Goal: Information Seeking & Learning: Compare options

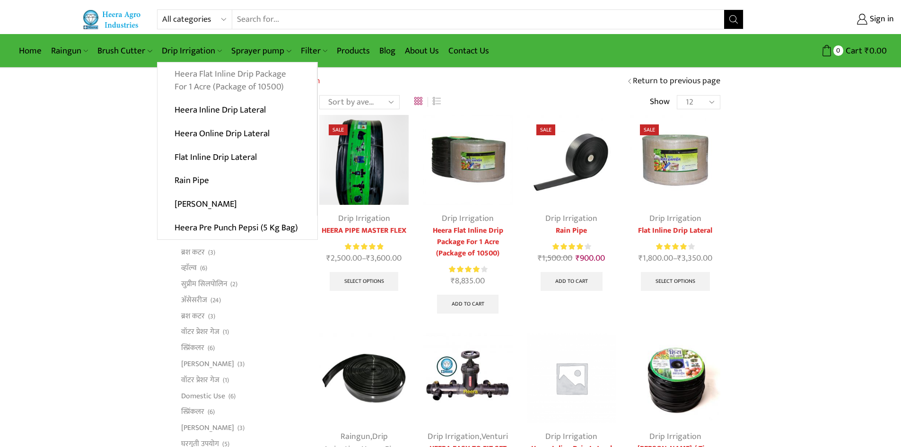
click at [200, 77] on link "Heera Flat Inline Drip Package For 1 Acre (Package of 10500)" at bounding box center [237, 80] width 159 height 36
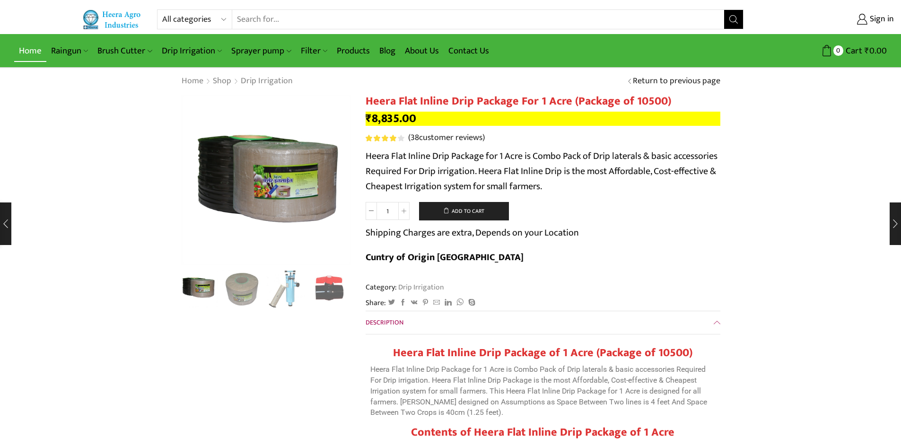
click at [36, 52] on link "Home" at bounding box center [30, 51] width 32 height 22
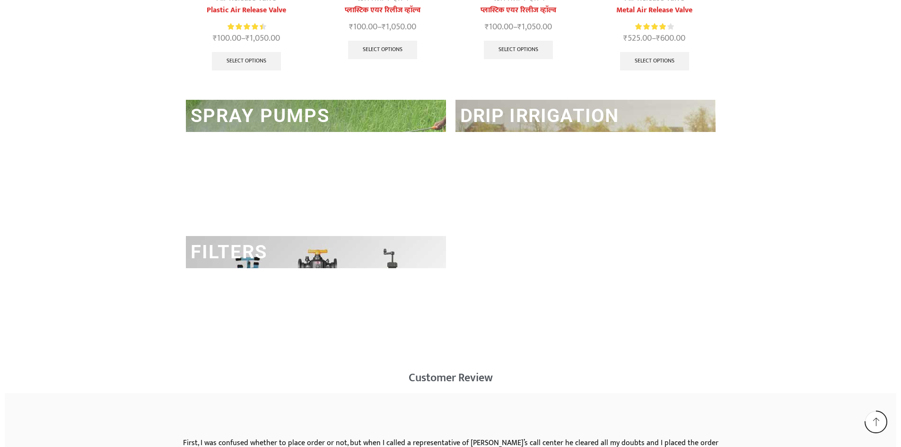
scroll to position [1419, 0]
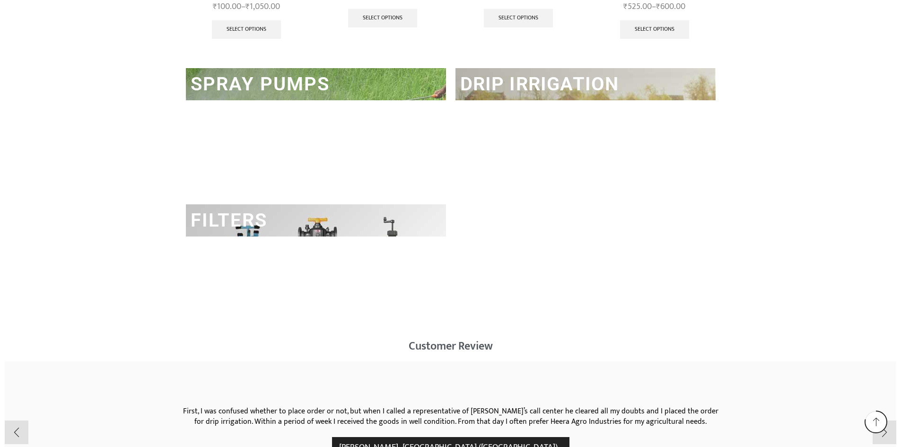
click at [502, 90] on link "DRIP IRRIGATION" at bounding box center [539, 84] width 159 height 22
click at [508, 80] on link "DRIP IRRIGATION" at bounding box center [539, 84] width 159 height 22
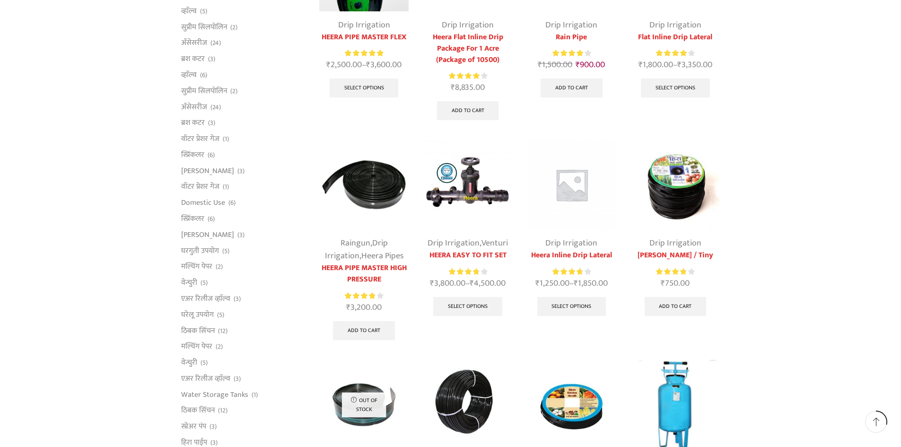
scroll to position [189, 0]
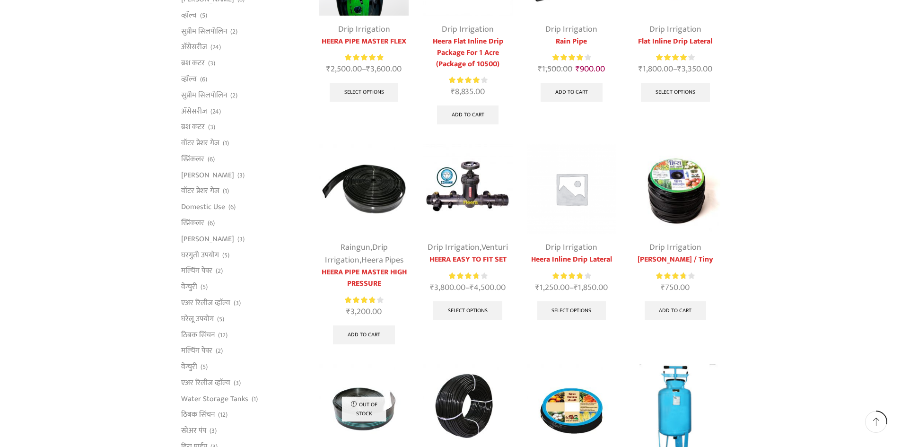
click at [571, 201] on img at bounding box center [571, 188] width 89 height 89
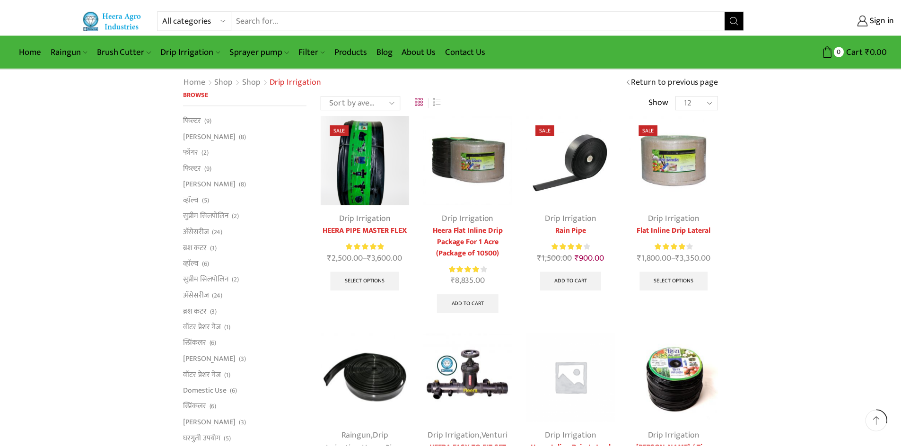
scroll to position [191, 0]
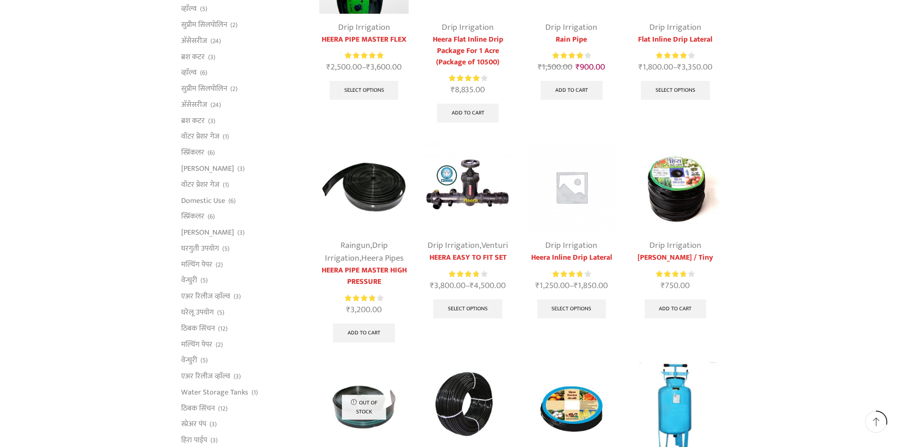
click at [565, 207] on img at bounding box center [571, 186] width 89 height 89
click at [567, 313] on link "Select options" at bounding box center [571, 308] width 69 height 19
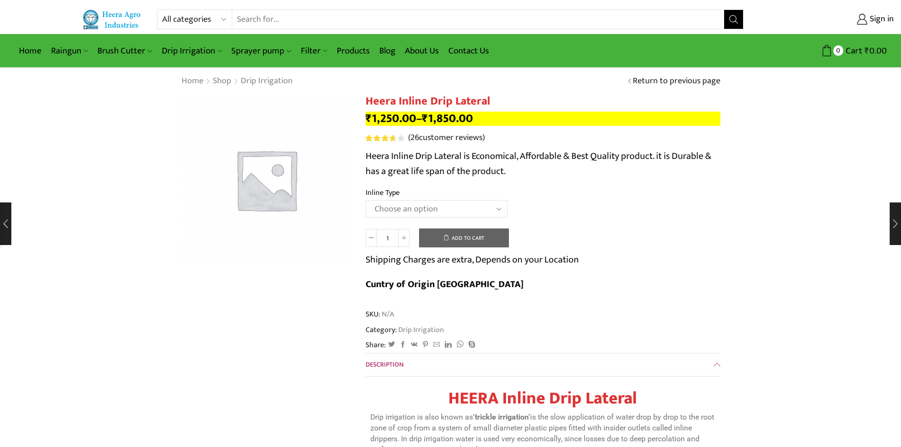
click at [500, 209] on select "Choose an option Heera Inline 12 MM (30CM) Heera Inline 12 MM (38CM) Heera Inli…" at bounding box center [437, 209] width 142 height 18
click at [366, 200] on select "Choose an option Heera Inline 12 MM (30CM) Heera Inline 12 MM (38CM) Heera Inli…" at bounding box center [437, 209] width 142 height 18
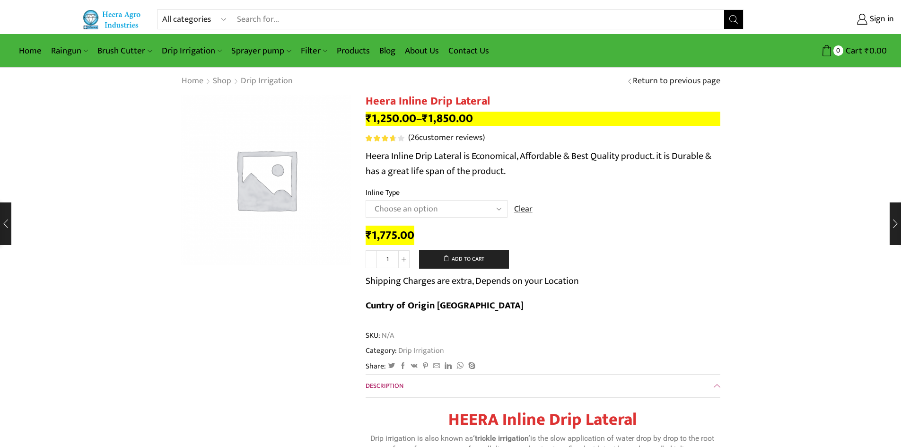
click at [484, 210] on select "Choose an option Heera Inline 12 MM (30CM) Heera Inline 12 MM (38CM) Heera Inli…" at bounding box center [437, 209] width 142 height 18
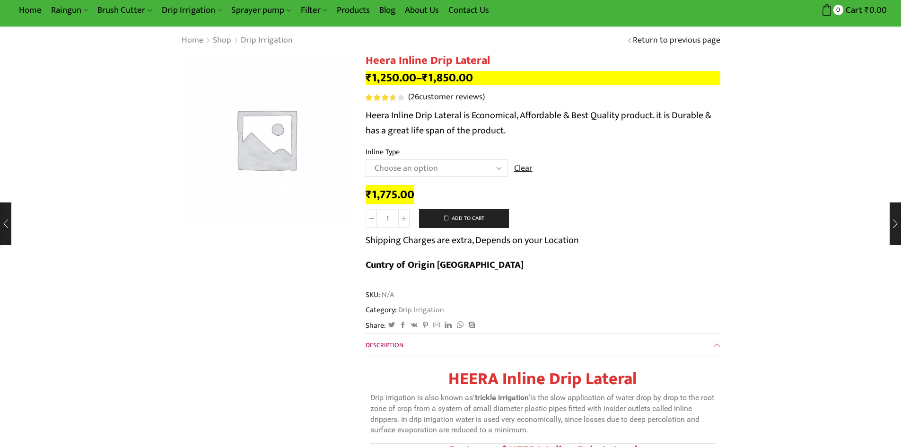
scroll to position [47, 0]
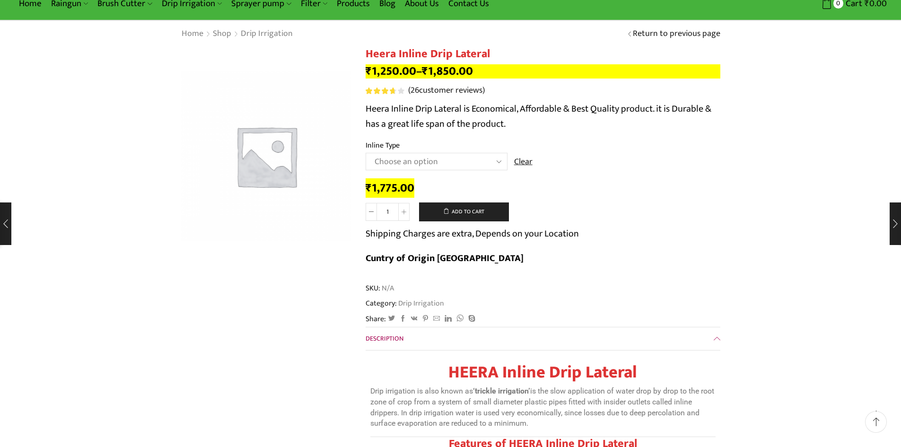
click at [461, 165] on select "Choose an option Heera Inline 12 MM (30CM) Heera Inline 12 MM (38CM) Heera Inli…" at bounding box center [437, 162] width 142 height 18
click at [639, 298] on div "Category: Drip Irrigation" at bounding box center [543, 303] width 355 height 11
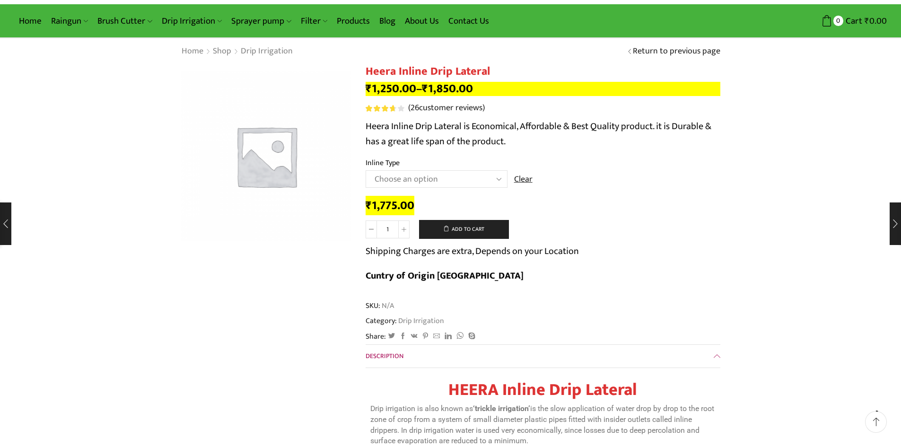
scroll to position [0, 0]
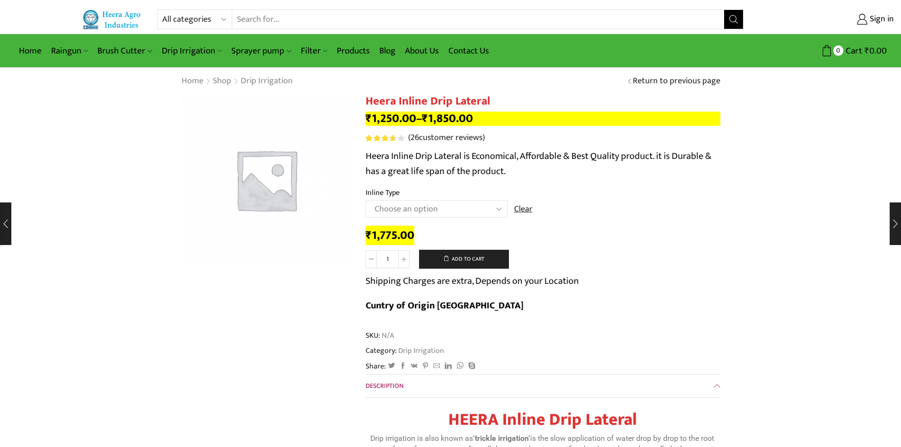
click at [459, 215] on select "Choose an option Heera Inline 12 MM (30CM) Heera Inline 12 MM (38CM) Heera Inli…" at bounding box center [437, 209] width 142 height 18
click at [663, 248] on div "₹ 1,775.00 Heera Inline Drip Lateral quantity 1 Add to cart Shipping Charges ar…" at bounding box center [543, 274] width 355 height 96
click at [467, 211] on select "Choose an option Heera Inline 12 MM (30CM) Heera Inline 12 MM (38CM) Heera Inli…" at bounding box center [437, 209] width 142 height 18
click at [461, 208] on select "Choose an option Heera Inline 12 MM (30CM) Heera Inline 12 MM (38CM) Heera Inli…" at bounding box center [437, 209] width 142 height 18
click at [366, 200] on select "Choose an option Heera Inline 12 MM (30CM) Heera Inline 12 MM (38CM) Heera Inli…" at bounding box center [437, 209] width 142 height 18
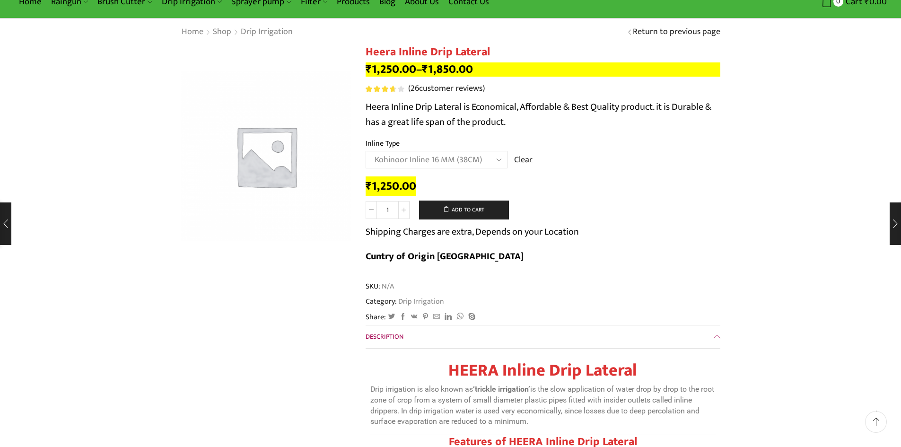
scroll to position [47, 0]
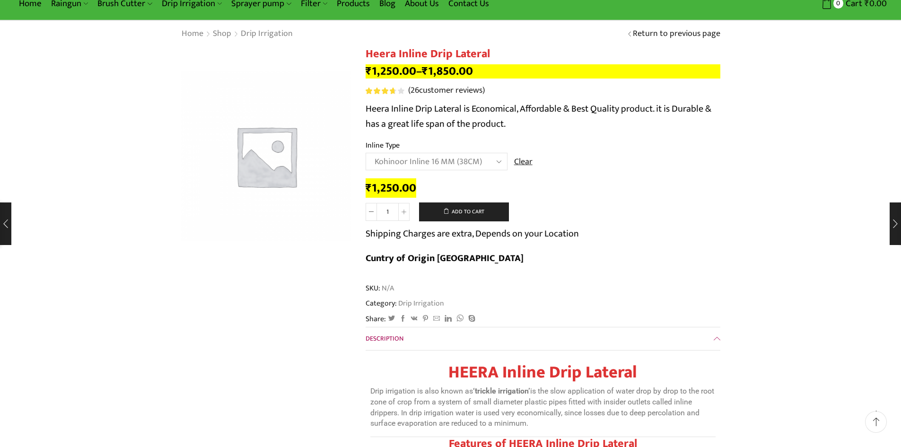
click at [500, 163] on select "Choose an option Heera Inline 12 MM (30CM) Heera Inline 12 MM (38CM) Heera Inli…" at bounding box center [437, 162] width 142 height 18
click at [366, 153] on select "Choose an option Heera Inline 12 MM (30CM) Heera Inline 12 MM (38CM) Heera Inli…" at bounding box center [437, 162] width 142 height 18
click at [465, 167] on select "Choose an option Heera Inline 12 MM (30CM) Heera Inline 12 MM (38CM) Heera Inli…" at bounding box center [437, 162] width 142 height 18
click at [366, 153] on select "Choose an option Heera Inline 12 MM (30CM) Heera Inline 12 MM (38CM) Heera Inli…" at bounding box center [437, 162] width 142 height 18
click at [484, 163] on select "Choose an option Heera Inline 12 MM (30CM) Heera Inline 12 MM (38CM) Heera Inli…" at bounding box center [437, 162] width 142 height 18
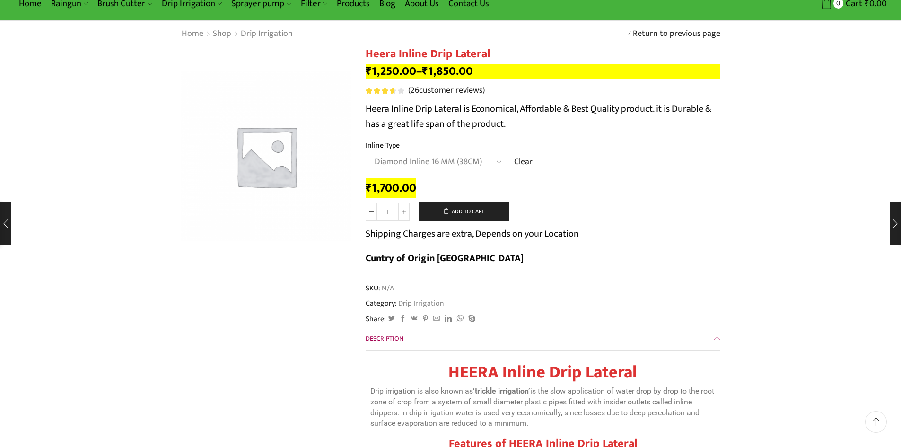
click at [366, 153] on select "Choose an option Heera Inline 12 MM (30CM) Heera Inline 12 MM (38CM) Heera Inli…" at bounding box center [437, 162] width 142 height 18
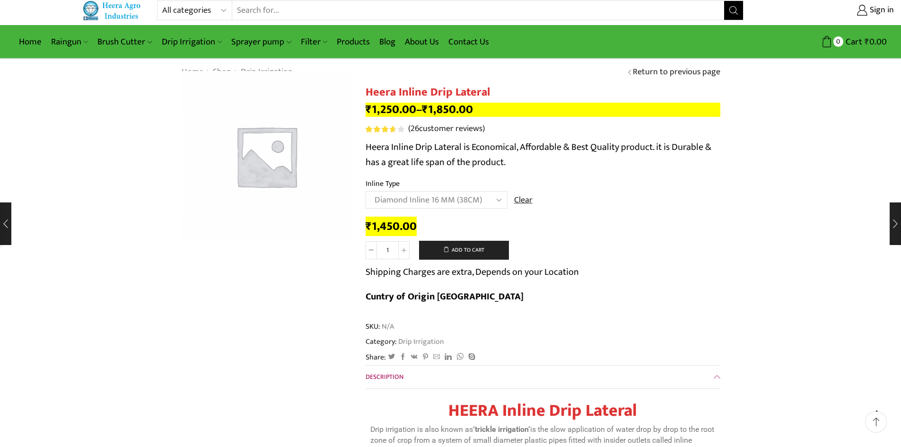
scroll to position [0, 0]
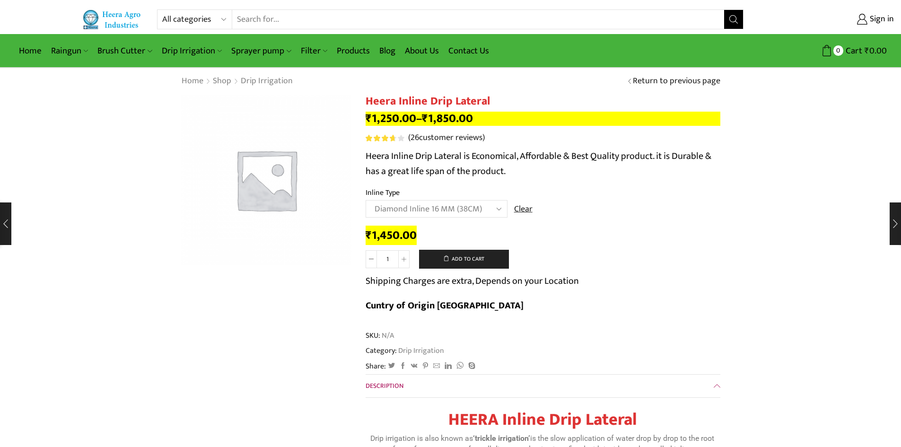
click at [483, 211] on select "Choose an option Heera Inline 12 MM (30CM) Heera Inline 12 MM (38CM) Heera Inli…" at bounding box center [437, 209] width 142 height 18
click at [366, 200] on select "Choose an option Heera Inline 12 MM (30CM) Heera Inline 12 MM (38CM) Heera Inli…" at bounding box center [437, 209] width 142 height 18
click at [449, 212] on select "Choose an option Heera Inline 12 MM (30CM) Heera Inline 12 MM (38CM) Heera Inli…" at bounding box center [437, 209] width 142 height 18
click at [366, 200] on select "Choose an option Heera Inline 12 MM (30CM) Heera Inline 12 MM (38CM) Heera Inli…" at bounding box center [437, 209] width 142 height 18
click at [475, 213] on select "Choose an option Heera Inline 12 MM (30CM) Heera Inline 12 MM (38CM) Heera Inli…" at bounding box center [437, 209] width 142 height 18
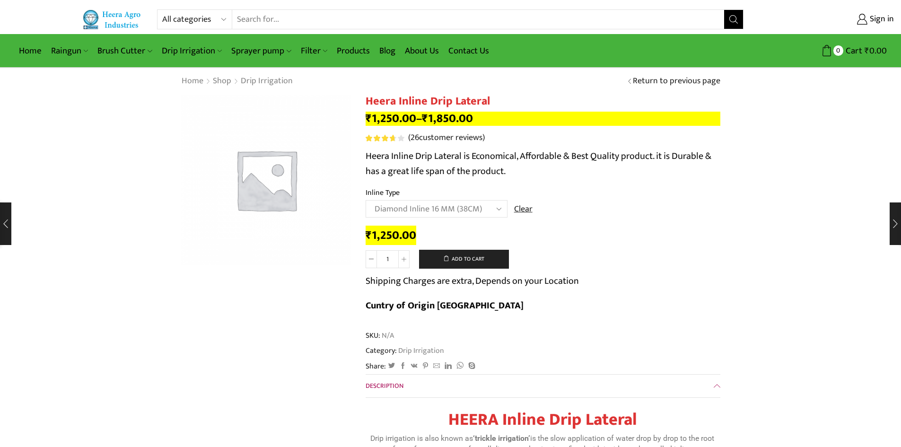
click at [366, 200] on select "Choose an option Heera Inline 12 MM (30CM) Heera Inline 12 MM (38CM) Heera Inli…" at bounding box center [437, 209] width 142 height 18
select select "Diamond Inline 16 MM (38CM)"
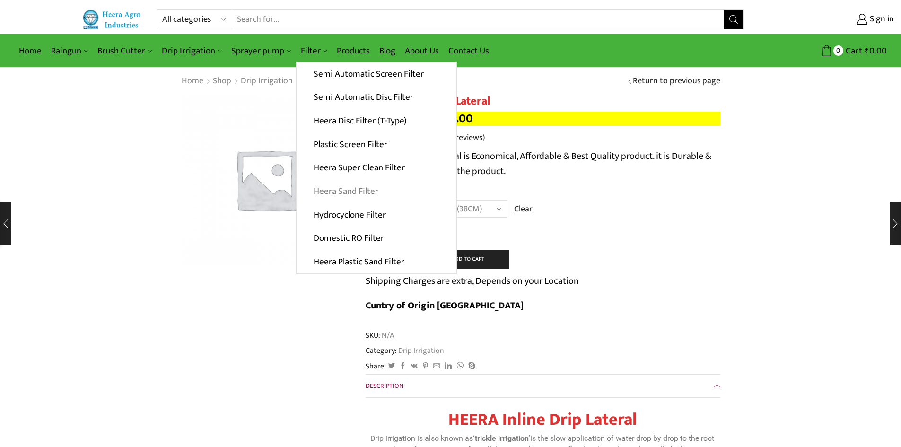
click at [364, 194] on link "Heera Sand Filter" at bounding box center [376, 192] width 159 height 24
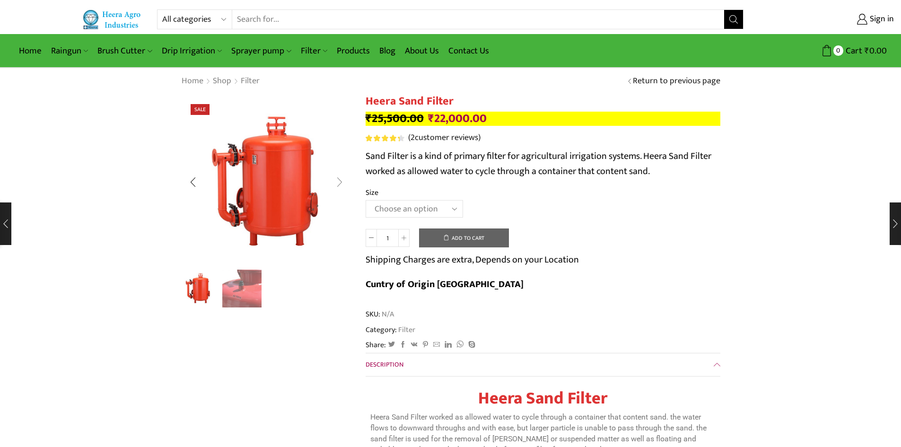
click at [341, 185] on div "Next slide" at bounding box center [340, 182] width 24 height 24
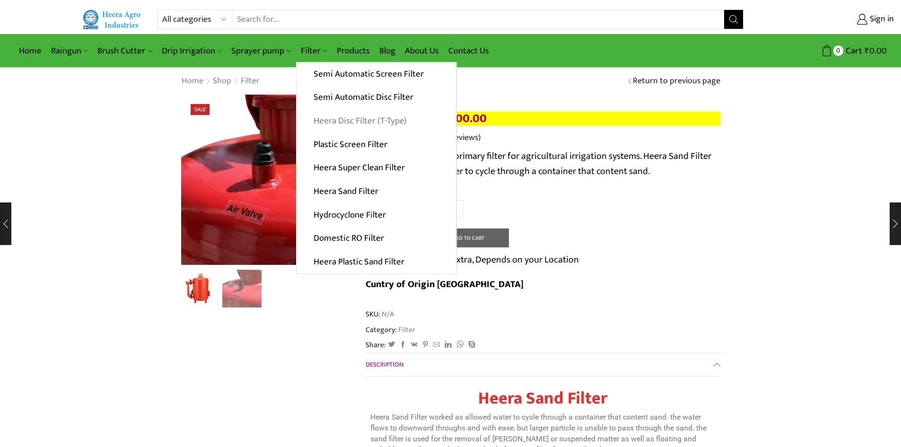
click at [342, 127] on link "Heera Disc Filter (T-Type)" at bounding box center [376, 121] width 159 height 24
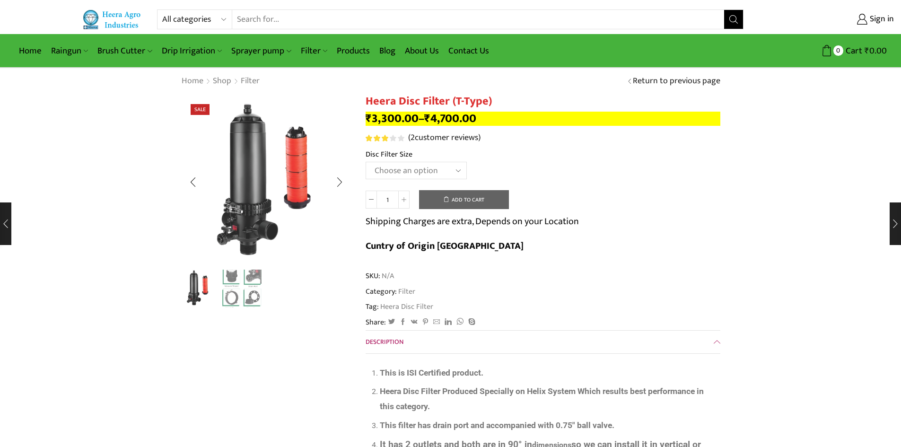
click at [248, 292] on img "2 / 2" at bounding box center [241, 287] width 39 height 39
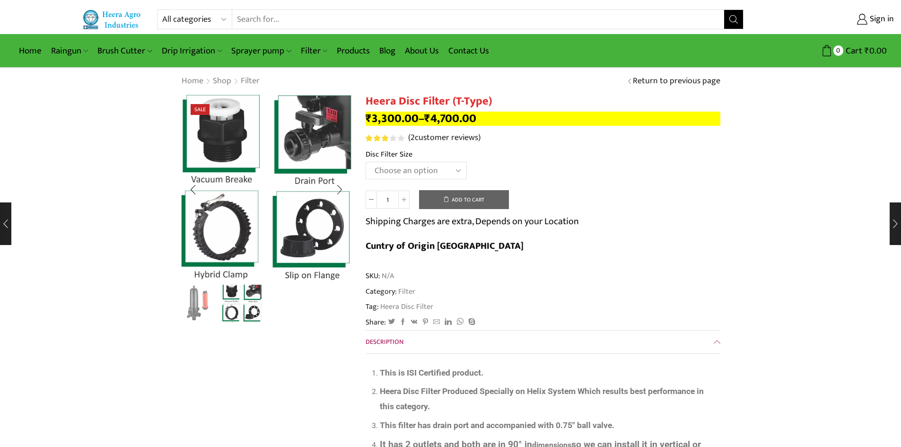
click at [209, 298] on img "1 / 2" at bounding box center [198, 302] width 39 height 39
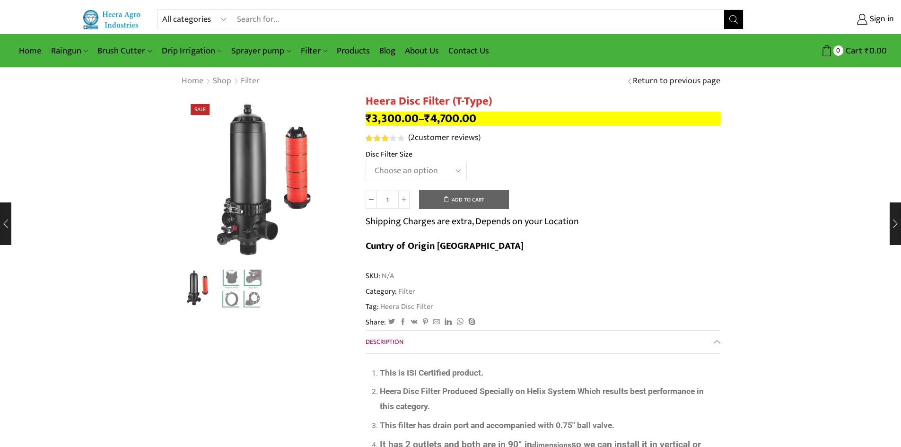
click at [432, 171] on select "Choose an option 2" Disc Filter 2.5" Disc Filter 3" Disc Filter 40m3 3" Disc Fi…" at bounding box center [416, 171] width 101 height 18
click at [245, 297] on img "2 / 2" at bounding box center [241, 287] width 39 height 39
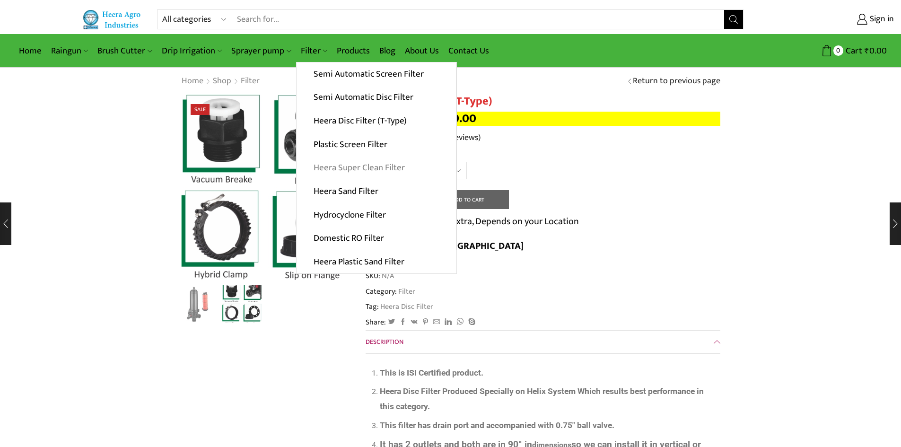
click at [357, 171] on link "Heera Super Clean Filter" at bounding box center [376, 168] width 159 height 24
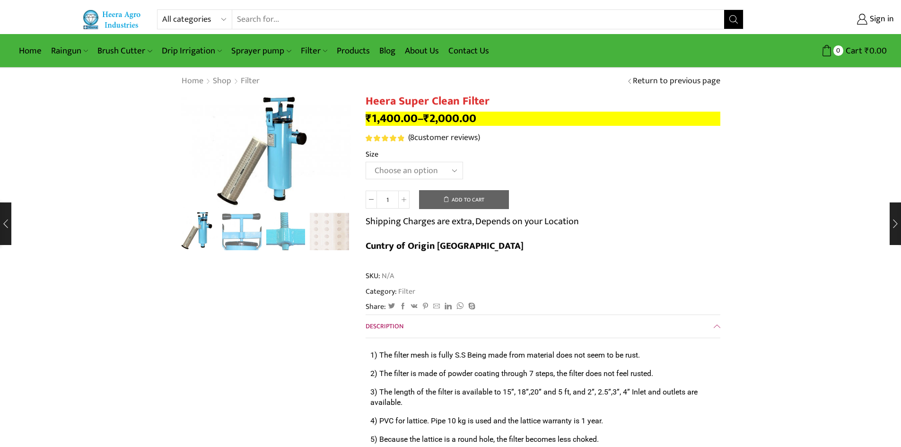
click at [418, 170] on select "Choose an option GI 2" X 15" GI 2.5" X 15" GI 3" X 15" GI 2" X 18" GI 2.5" X 18…" at bounding box center [414, 171] width 97 height 18
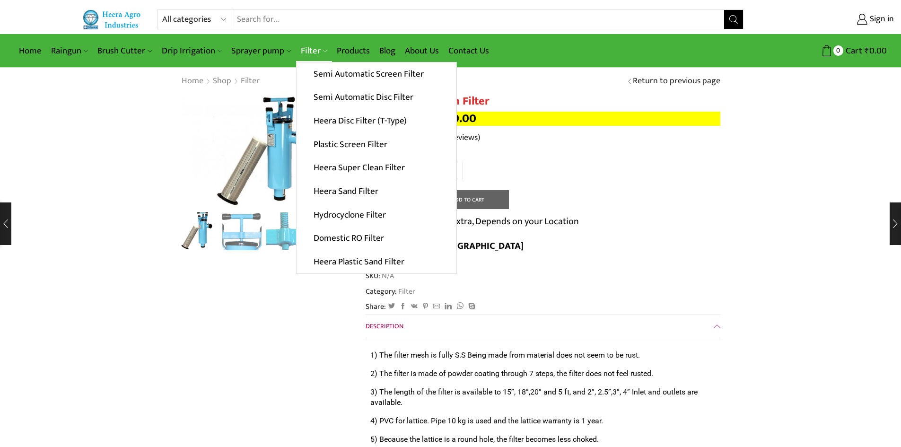
click at [320, 55] on link "Filter" at bounding box center [314, 51] width 36 height 22
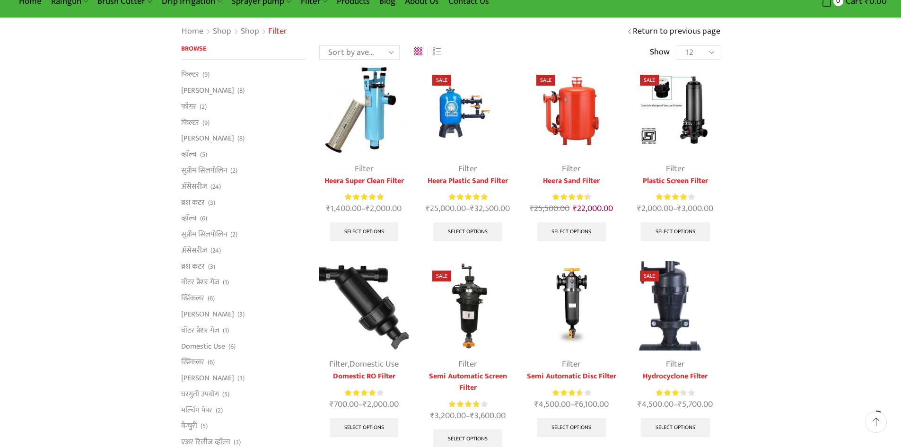
scroll to position [47, 0]
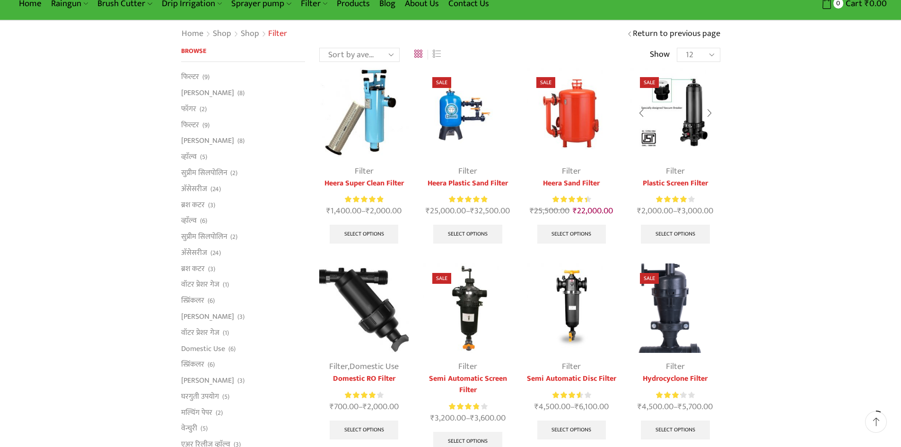
click at [691, 127] on img at bounding box center [675, 112] width 89 height 89
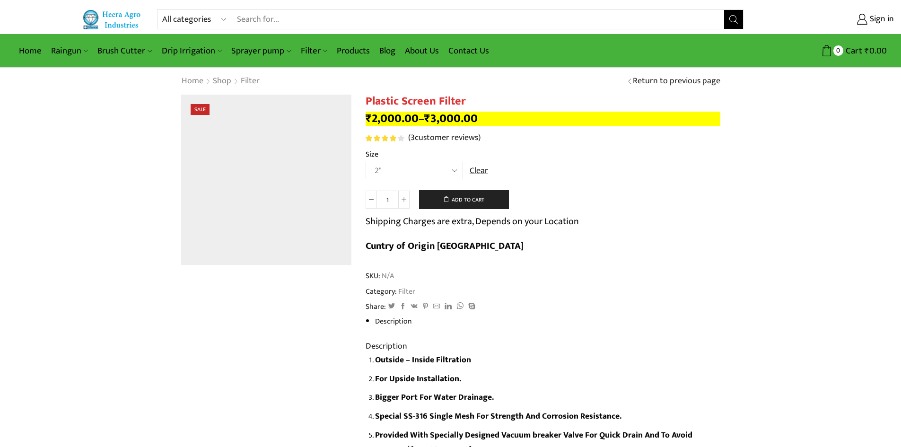
click at [443, 170] on select "Choose an option 2" 2.5" 3" 40M Cube 3" 50M Cube" at bounding box center [414, 171] width 97 height 18
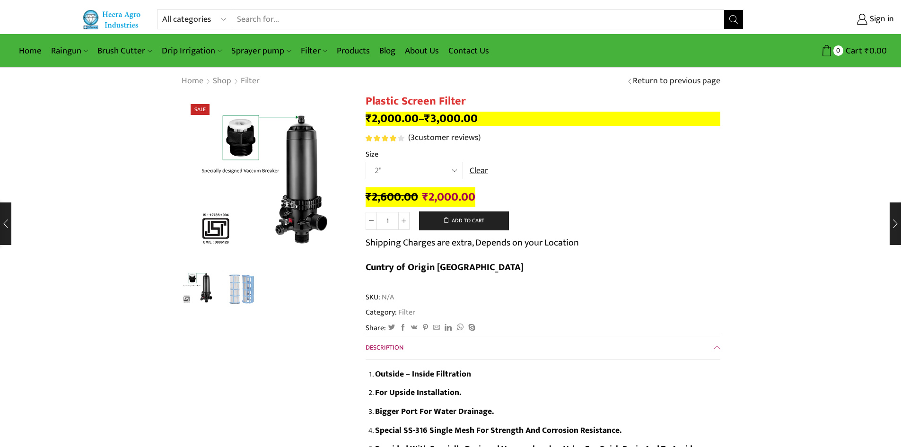
click at [433, 175] on select "Choose an option 2" 2.5" 3" 40M Cube 3" 50M Cube" at bounding box center [414, 171] width 97 height 18
click at [366, 162] on select "Choose an option 2" 2.5" 3" 40M Cube 3" 50M Cube" at bounding box center [414, 171] width 97 height 18
select select "2.5""
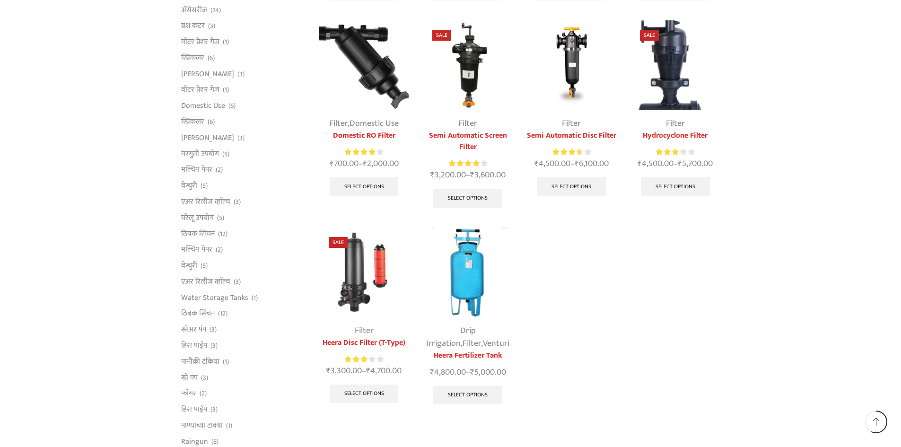
scroll to position [189, 0]
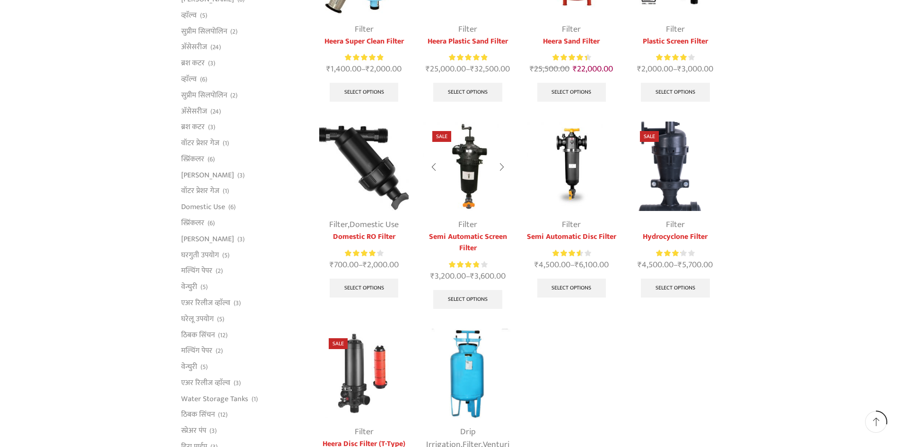
click at [466, 194] on img at bounding box center [467, 166] width 89 height 89
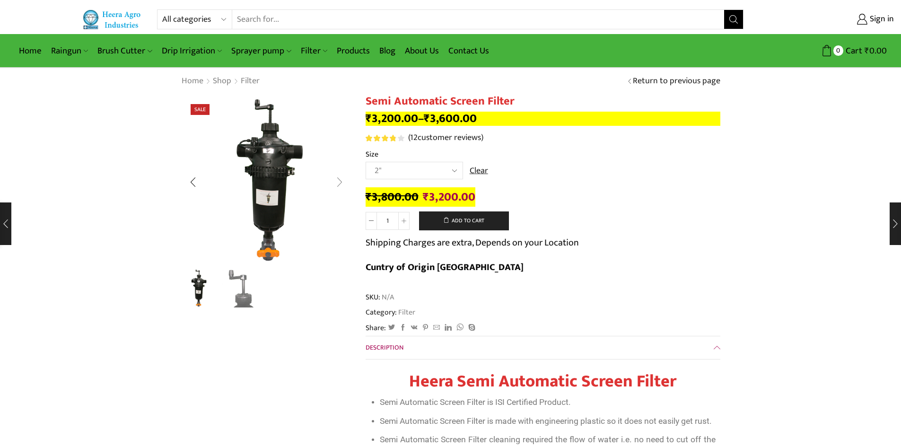
click at [334, 184] on div "Next slide" at bounding box center [340, 182] width 24 height 24
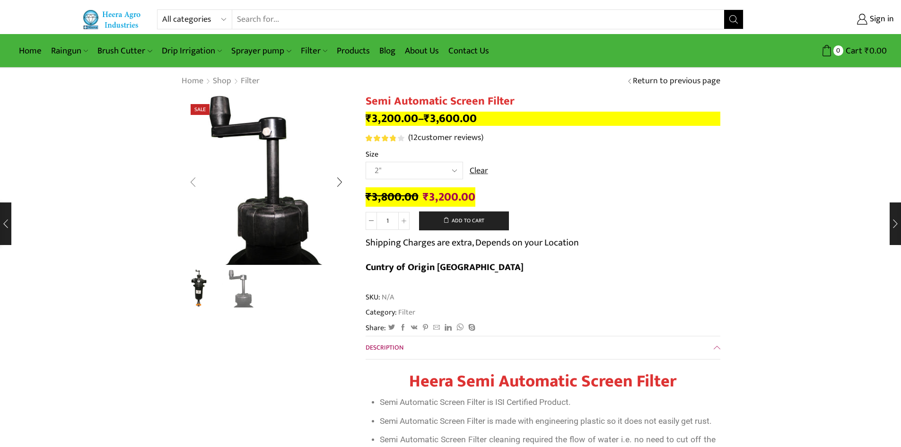
click at [199, 184] on div "Previous slide" at bounding box center [193, 182] width 24 height 24
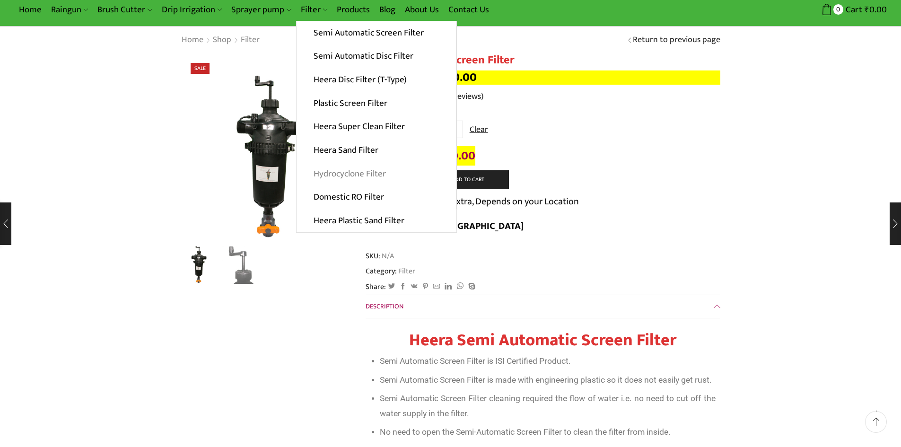
scroll to position [47, 0]
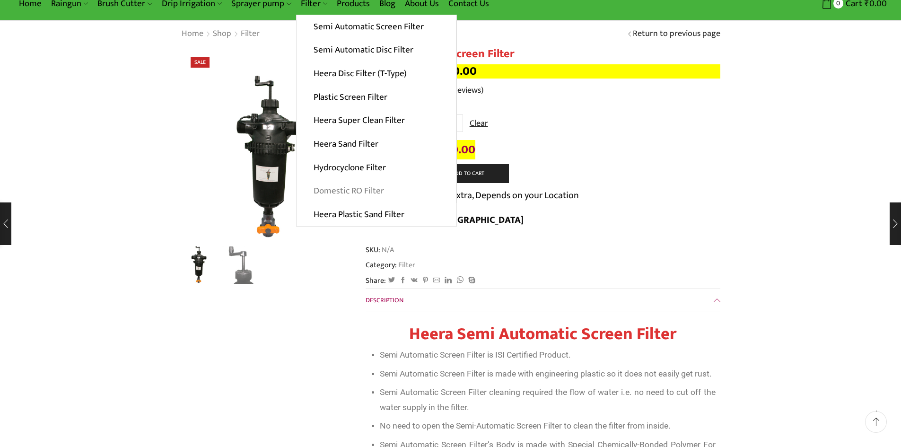
click at [350, 186] on link "Domestic RO Filter" at bounding box center [376, 191] width 159 height 24
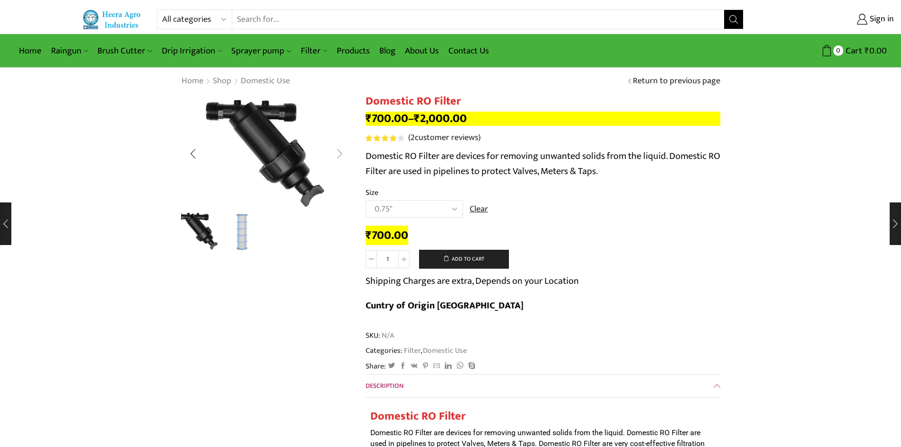
click at [339, 150] on div "Next slide" at bounding box center [340, 154] width 24 height 24
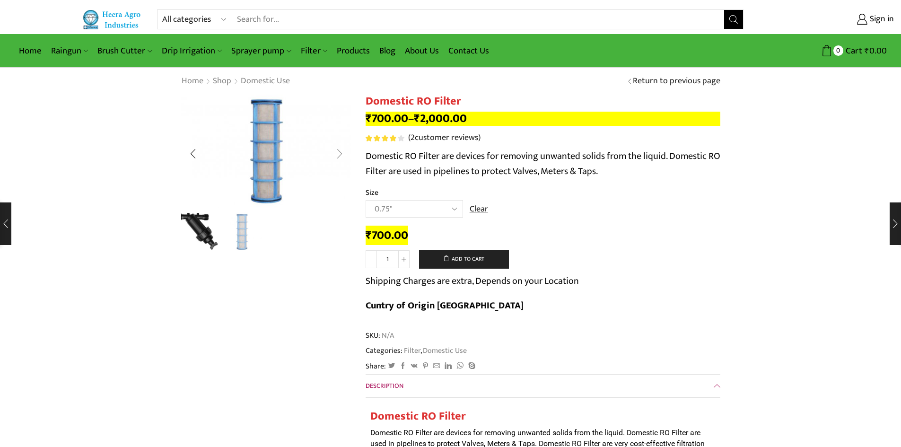
click at [339, 150] on div "Next slide" at bounding box center [340, 154] width 24 height 24
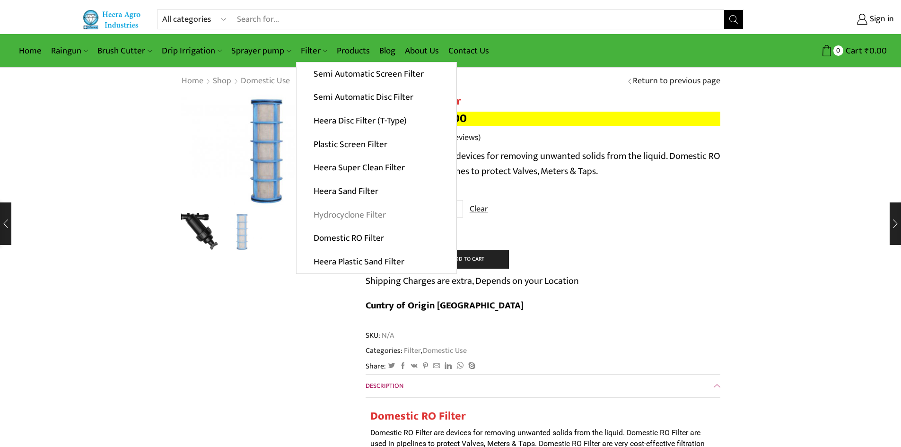
click at [338, 224] on link "Hydrocyclone Filter" at bounding box center [376, 215] width 159 height 24
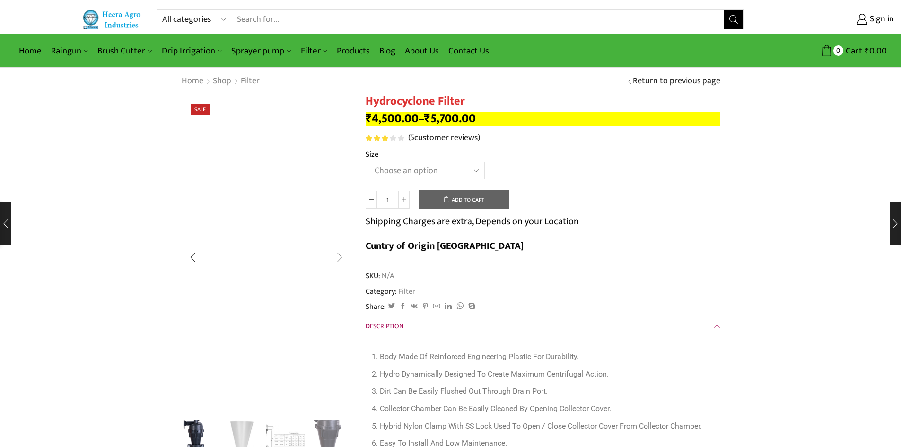
click at [337, 257] on div "Next slide" at bounding box center [340, 258] width 24 height 24
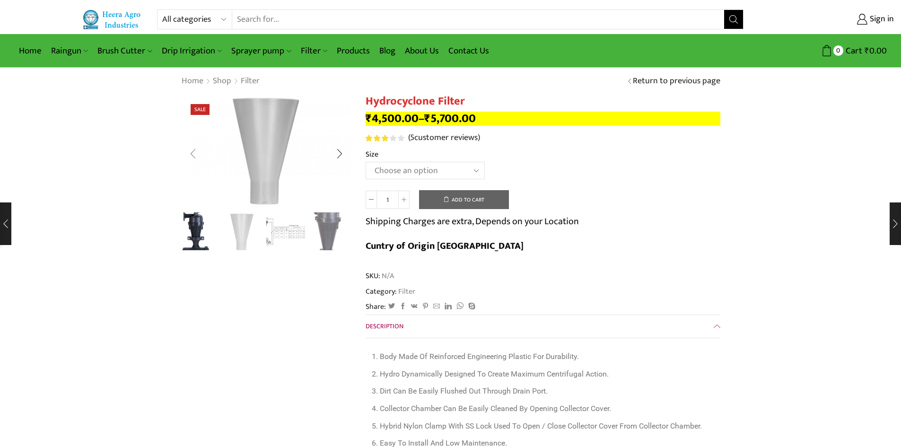
click at [193, 153] on div "Previous slide" at bounding box center [193, 154] width 24 height 24
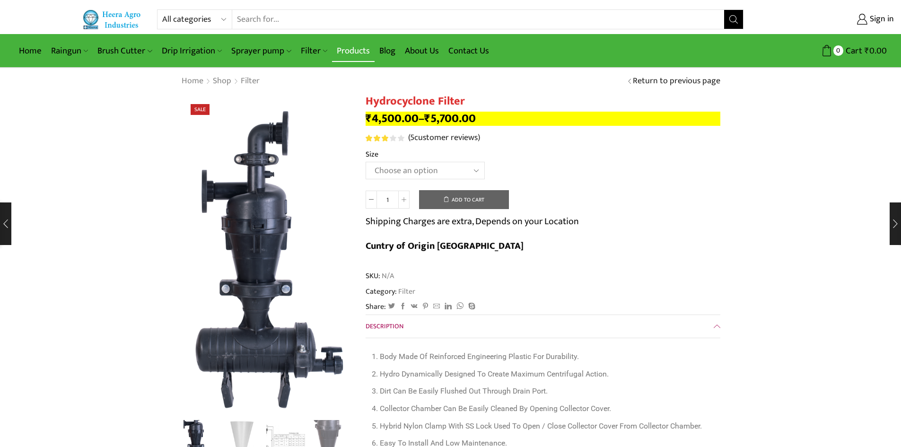
click at [360, 46] on link "Products" at bounding box center [353, 51] width 43 height 22
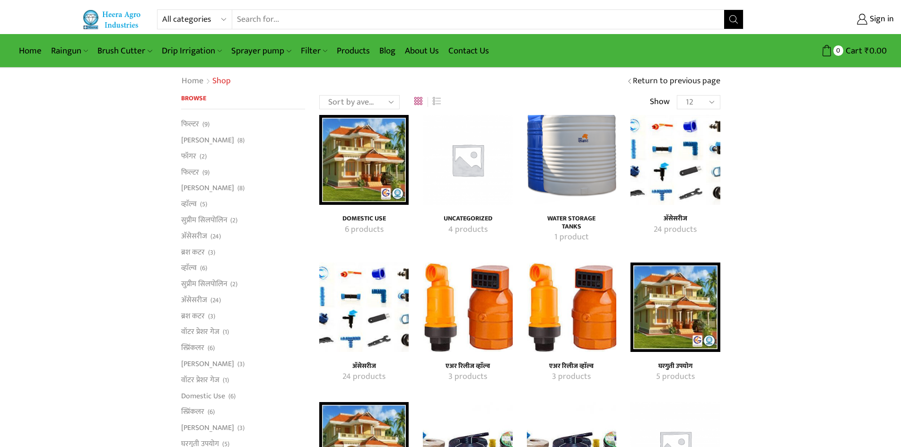
click at [476, 298] on img "Visit product category एअर रिलीज व्हाॅल्व" at bounding box center [467, 307] width 89 height 89
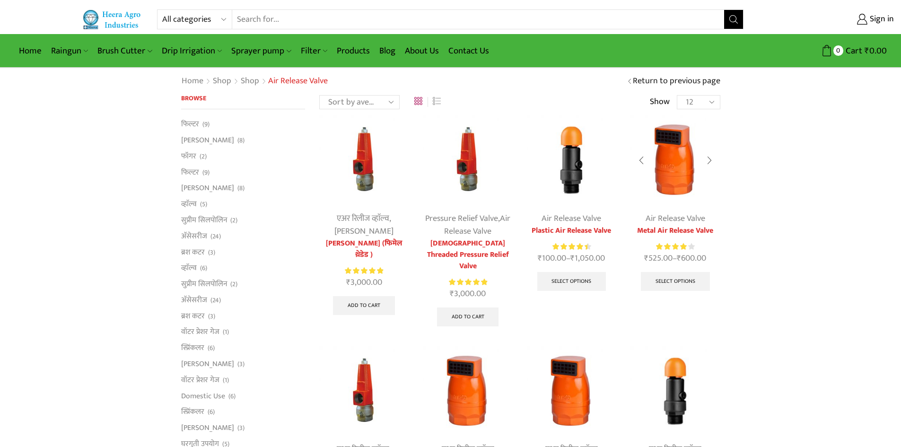
click at [703, 157] on div at bounding box center [710, 160] width 22 height 25
click at [707, 158] on div at bounding box center [710, 160] width 22 height 25
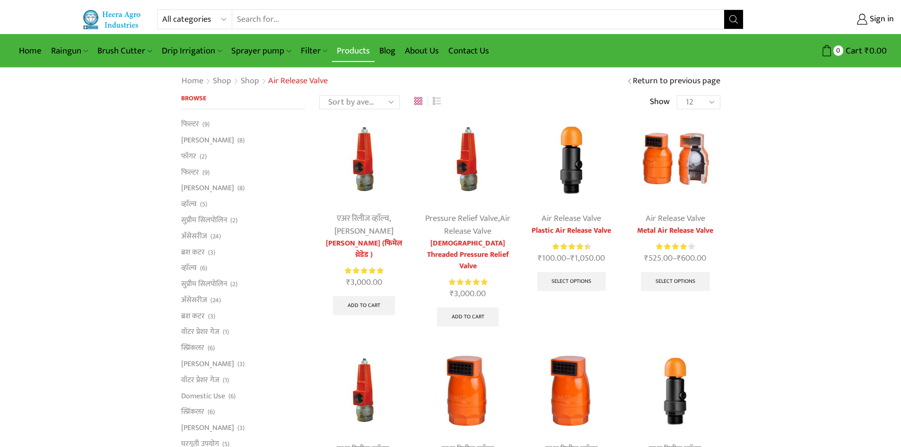
click at [348, 49] on link "Products" at bounding box center [353, 51] width 43 height 22
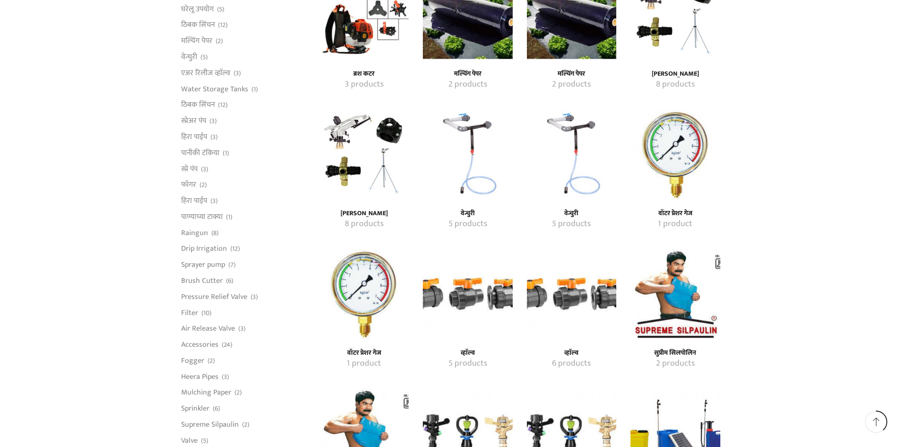
scroll to position [804, 0]
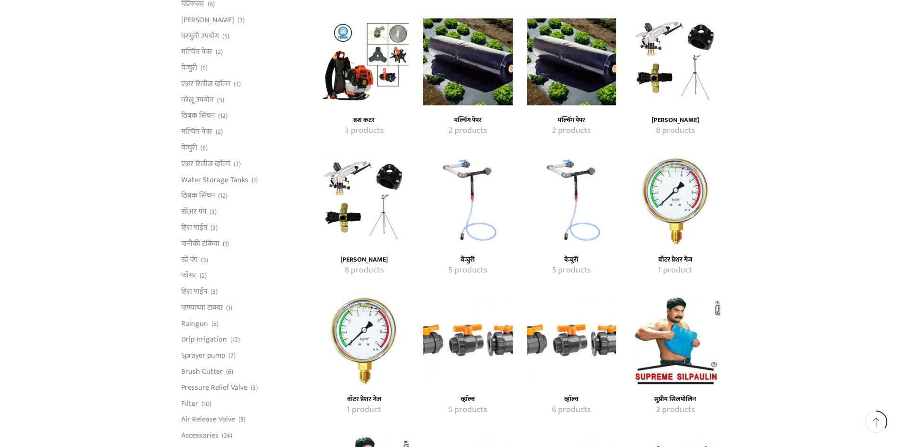
click at [478, 227] on img "Visit product category वेन्चुरी" at bounding box center [467, 200] width 89 height 89
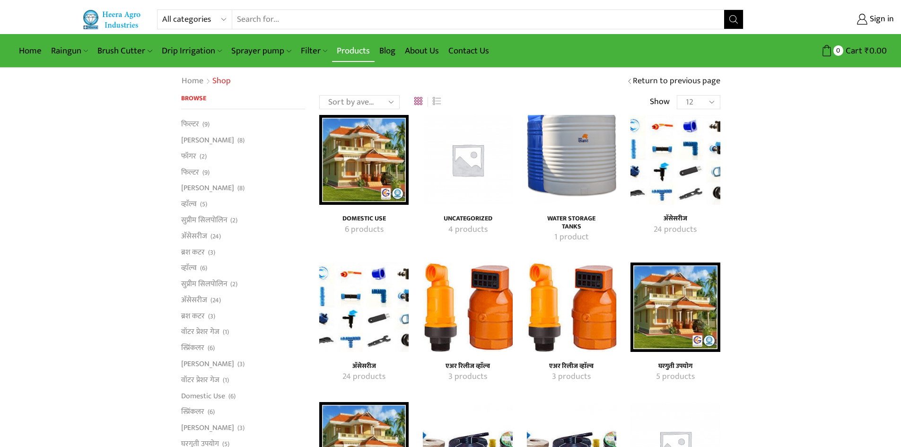
click at [333, 48] on link "Products" at bounding box center [353, 51] width 43 height 22
click at [347, 141] on img "Visit product category Domestic Use" at bounding box center [363, 159] width 89 height 89
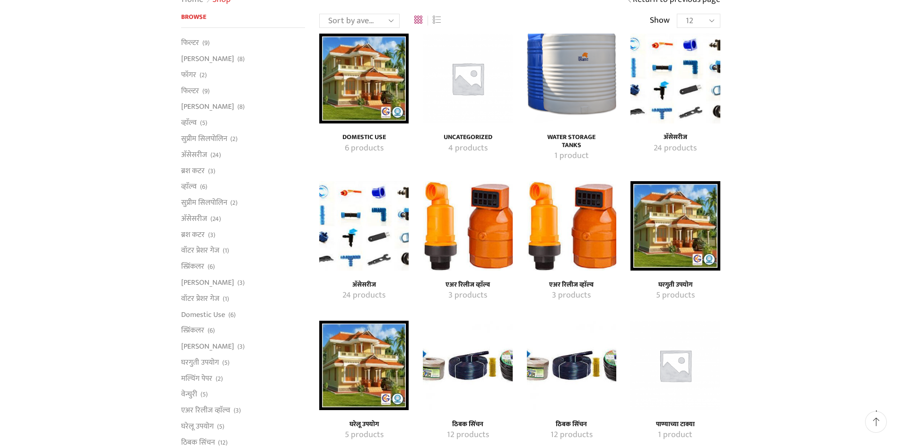
scroll to position [95, 0]
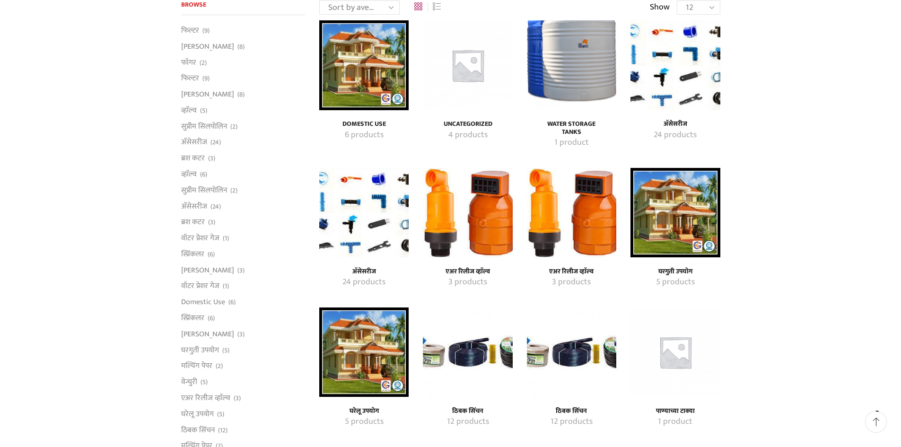
click at [347, 220] on img "Visit product category अ‍ॅसेसरीज" at bounding box center [363, 212] width 89 height 89
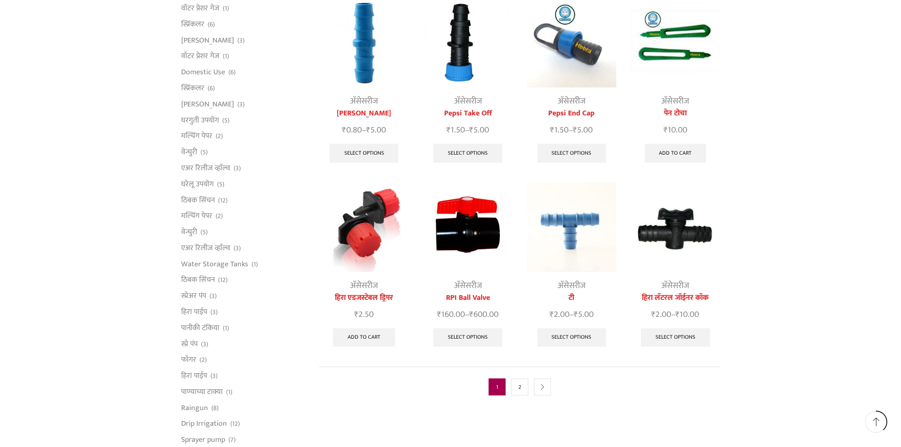
scroll to position [379, 0]
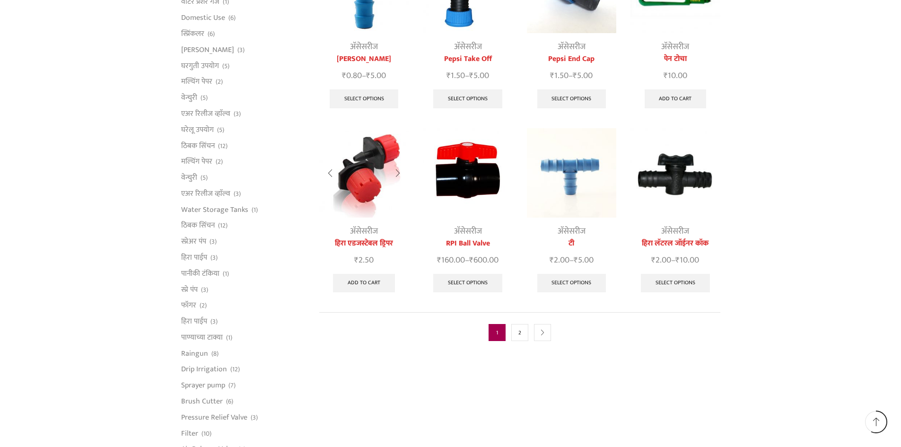
click at [400, 161] on div at bounding box center [398, 173] width 22 height 25
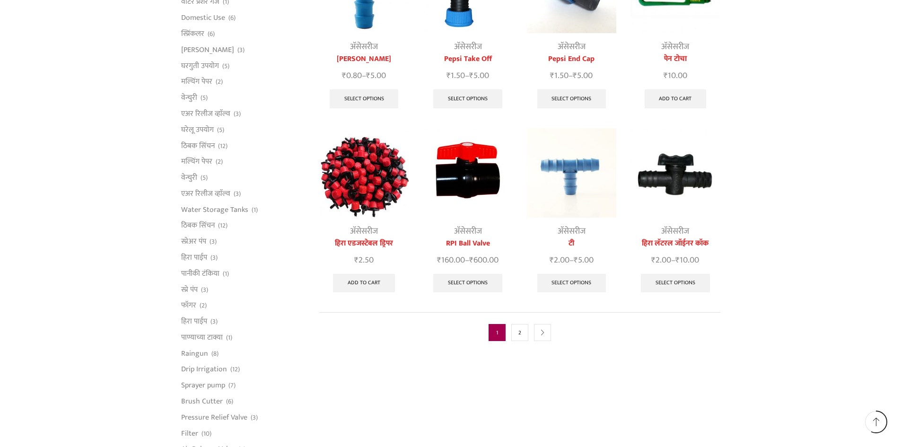
click at [511, 312] on nav "1 2 next" at bounding box center [519, 332] width 401 height 40
click at [516, 324] on link "2" at bounding box center [519, 332] width 17 height 17
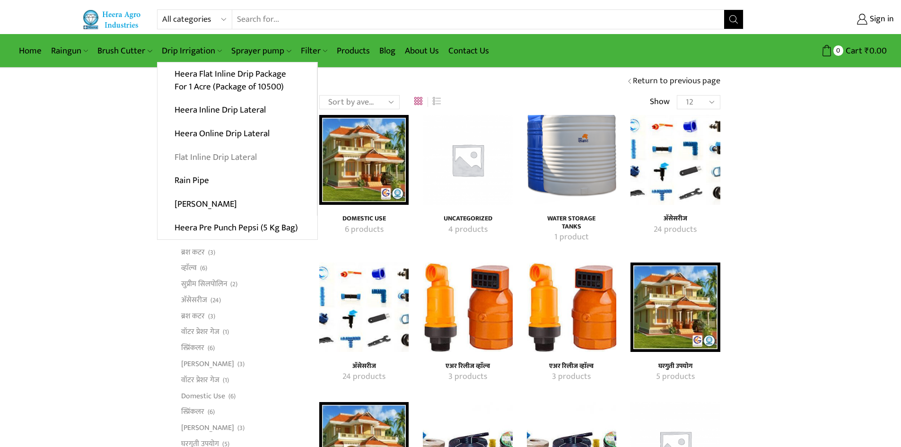
click at [218, 157] on link "Flat Inline Drip Lateral" at bounding box center [237, 157] width 159 height 24
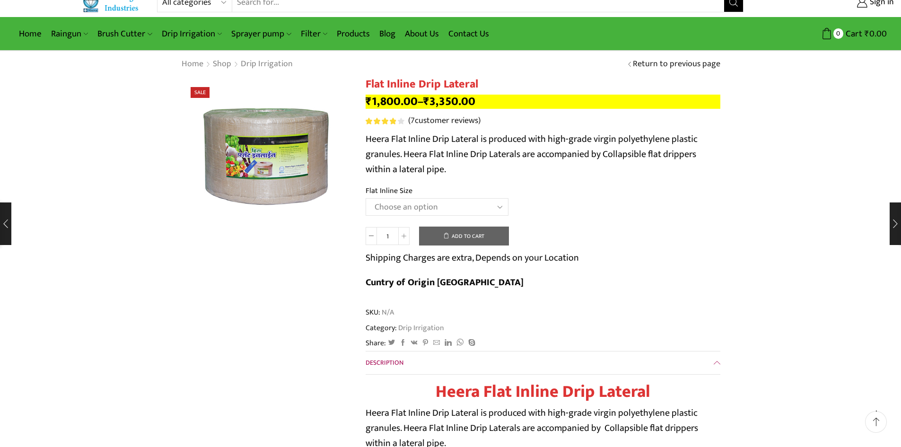
scroll to position [142, 0]
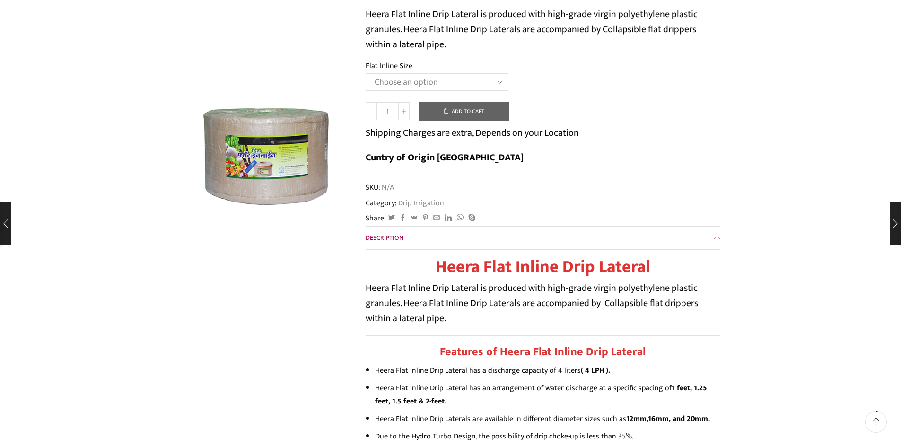
click at [445, 80] on select "Choose an option 12 MM 0.25 Thickness (30 CM) 12 MM 0.25 Thickness (40 CM) 12 M…" at bounding box center [437, 82] width 143 height 18
select select "20 MM 0.40 Thickness (40 CM)"
click at [366, 73] on select "Choose an option 12 MM 0.25 Thickness (30 CM) 12 MM 0.25 Thickness (40 CM) 12 M…" at bounding box center [437, 82] width 143 height 18
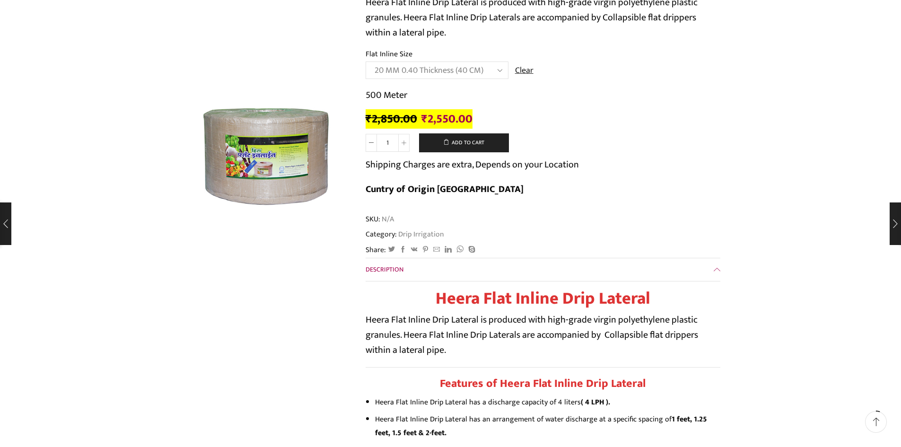
scroll to position [95, 0]
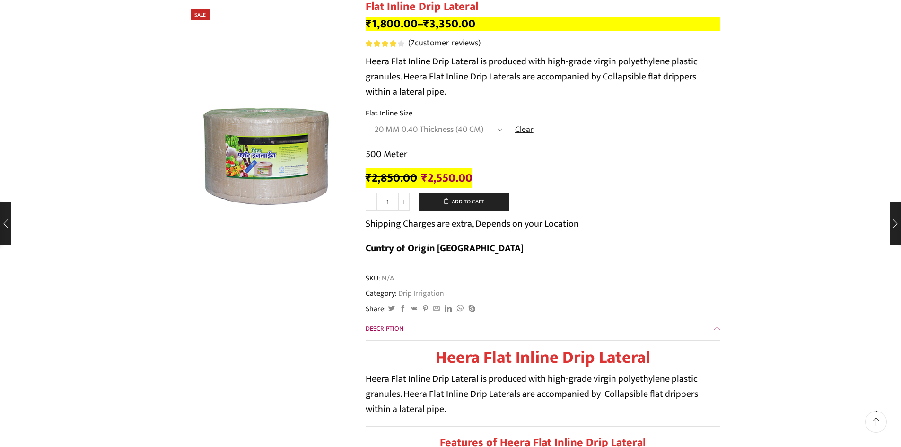
click at [491, 133] on select "Choose an option 12 MM 0.25 Thickness (30 CM) 12 MM 0.25 Thickness (40 CM) 12 M…" at bounding box center [437, 130] width 143 height 18
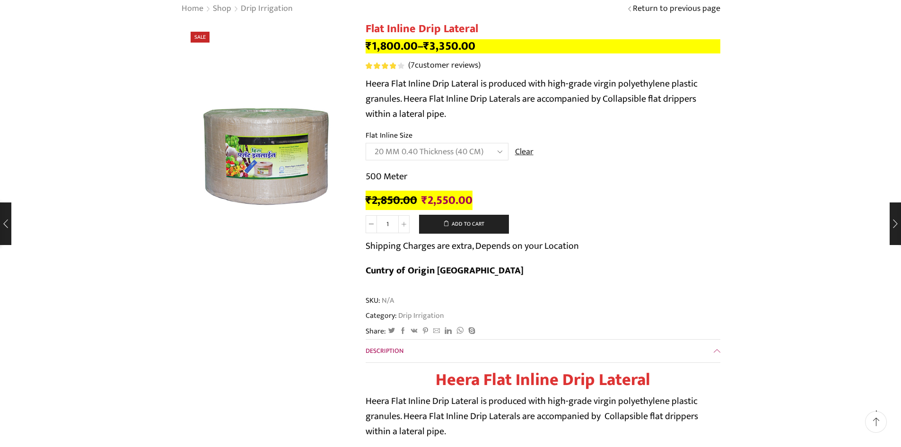
scroll to position [0, 0]
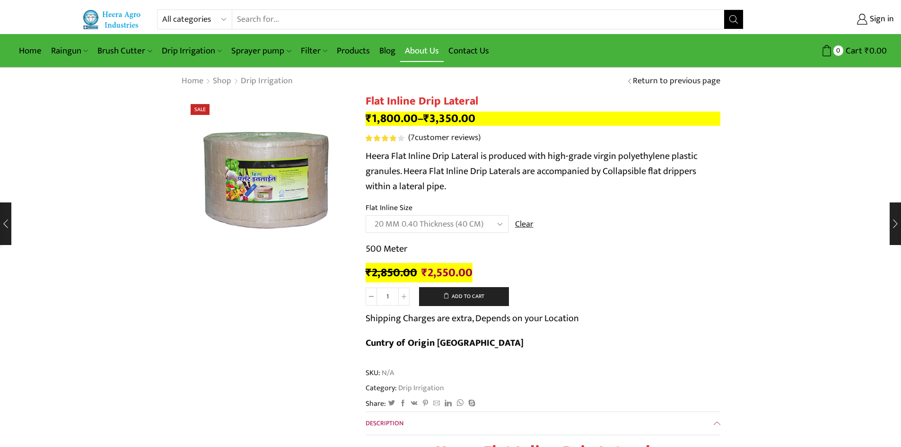
click at [422, 51] on link "About Us" at bounding box center [422, 51] width 44 height 22
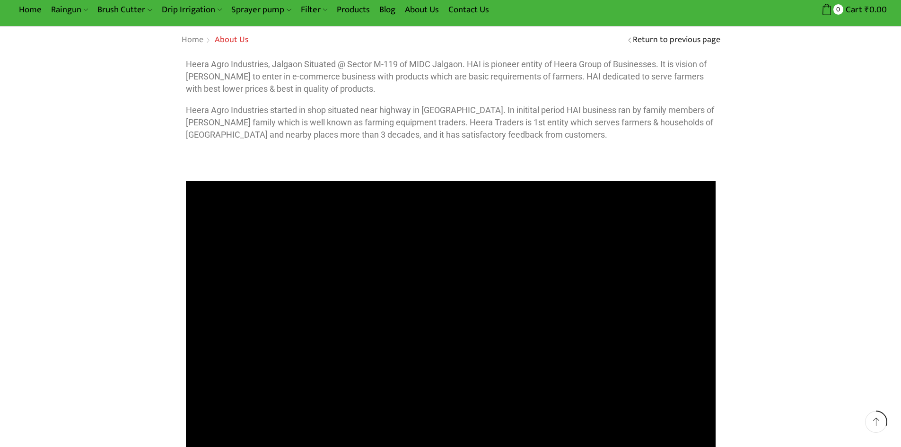
scroll to position [47, 0]
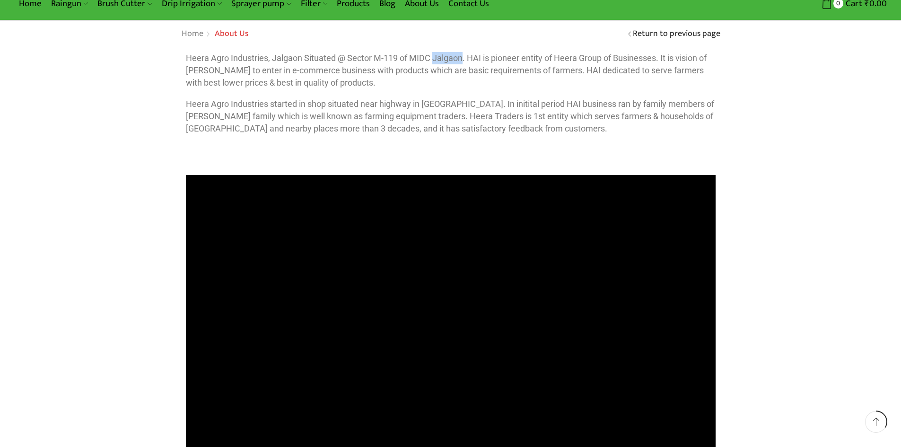
drag, startPoint x: 461, startPoint y: 54, endPoint x: 435, endPoint y: 56, distance: 26.6
click at [435, 56] on p "Heera Agro Industries, Jalgaon Situated @ Sector M-119 of MIDC Jalgaon. HAI is …" at bounding box center [451, 70] width 530 height 36
click at [817, 244] on div "All categories Accessories Air Release Valve Brush Cutter Domestic Use Drip Irr…" at bounding box center [450, 239] width 901 height 573
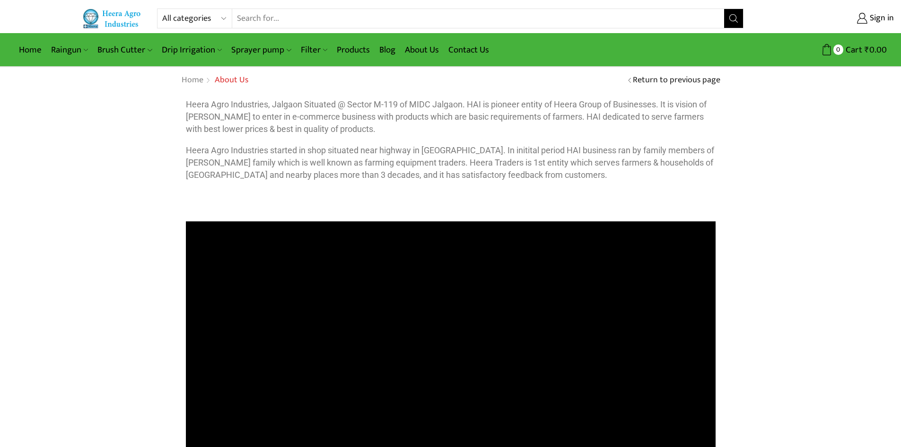
scroll to position [0, 0]
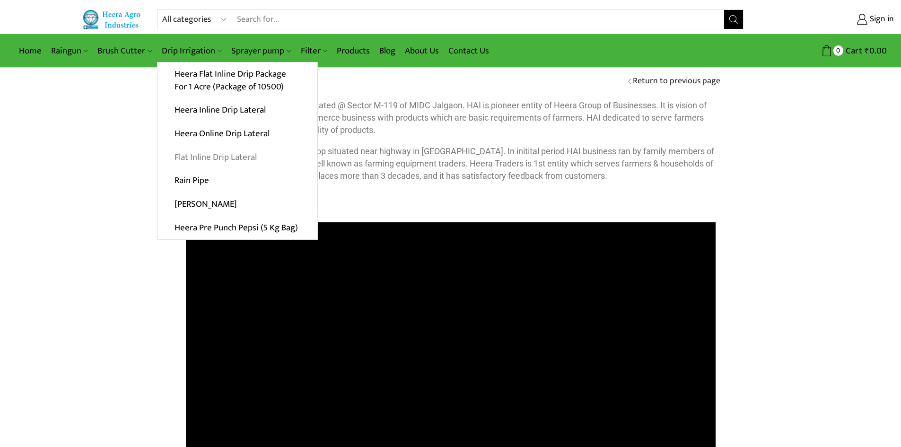
click at [215, 158] on link "Flat Inline Drip Lateral" at bounding box center [237, 157] width 159 height 24
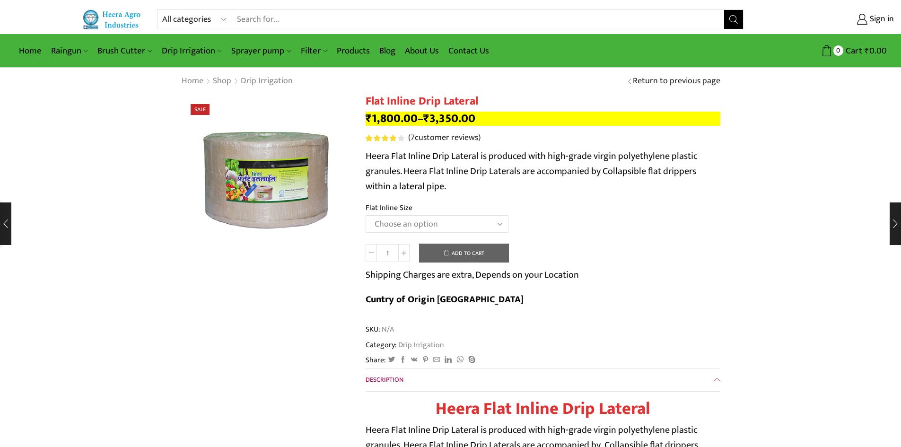
click at [473, 221] on select "Choose an option 12 MM 0.25 Thickness (30 CM) 12 MM 0.25 Thickness (40 CM) 12 M…" at bounding box center [437, 224] width 143 height 18
select select "20 MM 0.40 Thickness (40 CM)"
click at [366, 215] on select "Choose an option 12 MM 0.25 Thickness (30 CM) 12 MM 0.25 Thickness (40 CM) 12 M…" at bounding box center [437, 224] width 143 height 18
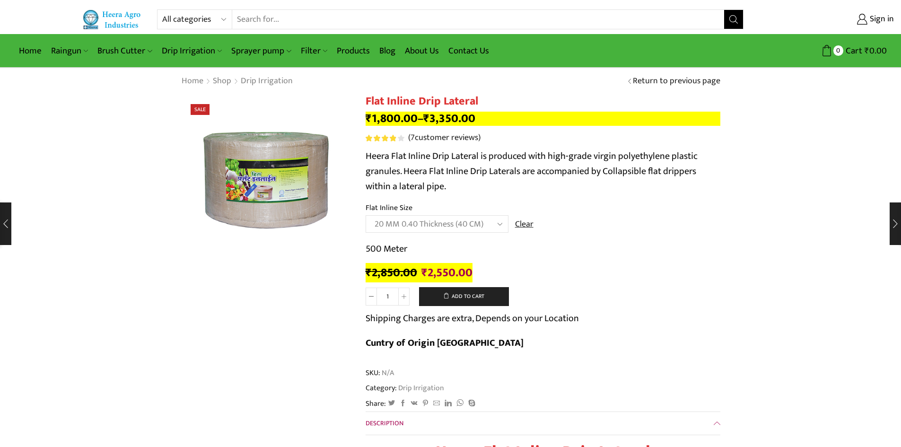
click at [447, 221] on select "Choose an option 12 MM 0.25 Thickness (30 CM) 12 MM 0.25 Thickness (40 CM) 12 M…" at bounding box center [437, 224] width 143 height 18
click at [366, 215] on select "Choose an option 12 MM 0.25 Thickness (30 CM) 12 MM 0.25 Thickness (40 CM) 12 M…" at bounding box center [437, 224] width 143 height 18
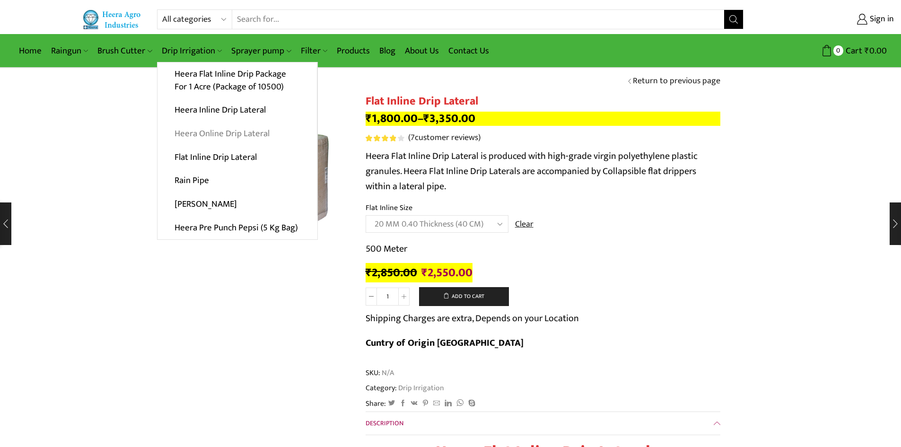
click at [219, 135] on link "Heera Online Drip Lateral" at bounding box center [237, 134] width 159 height 24
click at [217, 114] on link "Heera Inline Drip Lateral" at bounding box center [237, 110] width 159 height 24
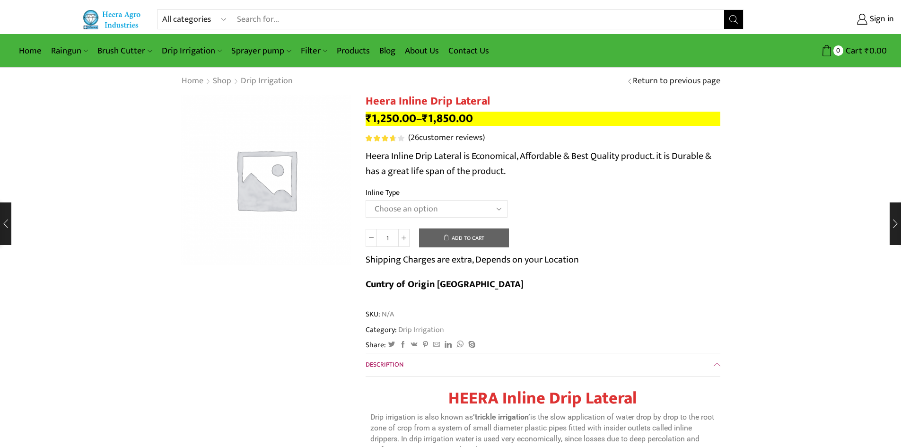
click at [417, 203] on select "Choose an option Heera Inline 12 MM (30CM) Heera Inline 12 MM (38CM) Heera Inli…" at bounding box center [437, 209] width 142 height 18
click at [366, 200] on select "Choose an option Heera Inline 12 MM (30CM) Heera Inline 12 MM (38CM) Heera Inli…" at bounding box center [437, 209] width 142 height 18
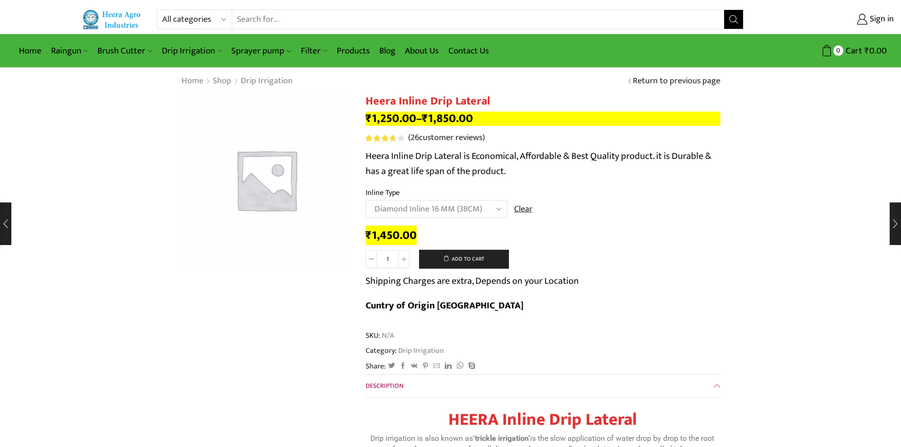
click at [418, 207] on select "Choose an option Heera Inline 12 MM (30CM) Heera Inline 12 MM (38CM) Heera Inli…" at bounding box center [437, 209] width 142 height 18
click at [366, 200] on select "Choose an option Heera Inline 12 MM (30CM) Heera Inline 12 MM (38CM) Heera Inli…" at bounding box center [437, 209] width 142 height 18
click at [416, 202] on select "Choose an option Heera Inline 12 MM (30CM) Heera Inline 12 MM (38CM) Heera Inli…" at bounding box center [437, 209] width 142 height 18
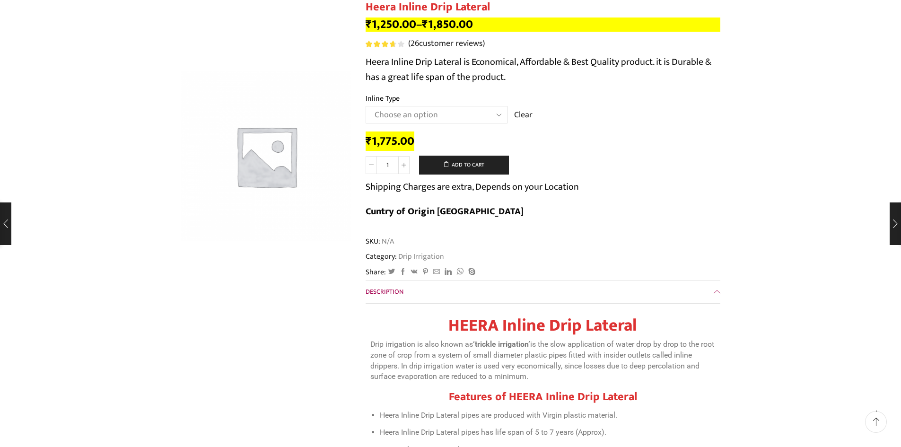
scroll to position [95, 0]
click at [425, 118] on select "Choose an option Heera Inline 12 MM (30CM) Heera Inline 12 MM (38CM) Heera Inli…" at bounding box center [437, 115] width 142 height 18
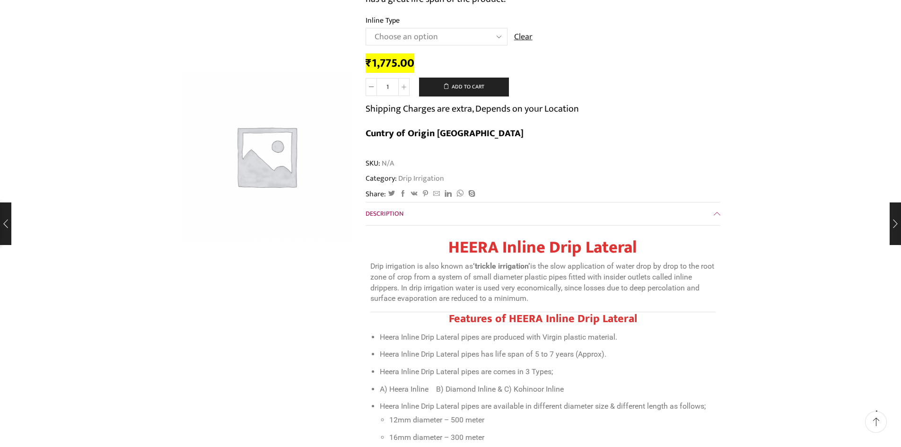
scroll to position [189, 0]
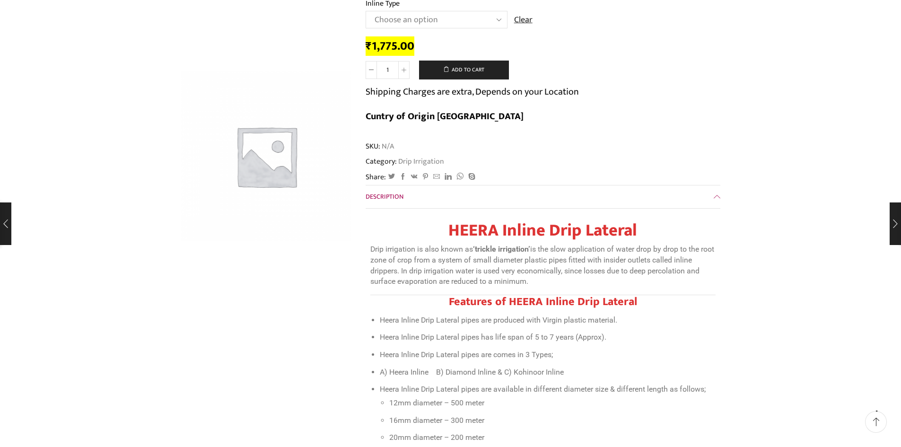
click at [458, 17] on select "Choose an option Heera Inline 12 MM (30CM) Heera Inline 12 MM (38CM) Heera Inli…" at bounding box center [437, 20] width 142 height 18
click at [366, 11] on select "Choose an option Heera Inline 12 MM (30CM) Heera Inline 12 MM (38CM) Heera Inli…" at bounding box center [437, 20] width 142 height 18
click at [448, 22] on select "Choose an option Heera Inline 12 MM (30CM) Heera Inline 12 MM (38CM) Heera Inli…" at bounding box center [437, 20] width 142 height 18
click at [366, 11] on select "Choose an option Heera Inline 12 MM (30CM) Heera Inline 12 MM (38CM) Heera Inli…" at bounding box center [437, 20] width 142 height 18
click at [441, 20] on select "Choose an option Heera Inline 12 MM (30CM) Heera Inline 12 MM (38CM) Heera Inli…" at bounding box center [437, 20] width 142 height 18
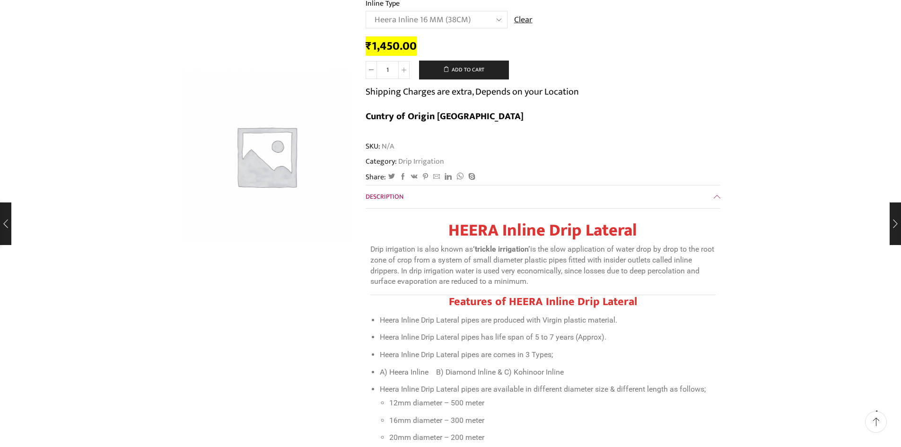
click at [366, 11] on select "Choose an option Heera Inline 12 MM (30CM) Heera Inline 12 MM (38CM) Heera Inli…" at bounding box center [437, 20] width 142 height 18
select select "Heera Inline 16 MM (38CM)"
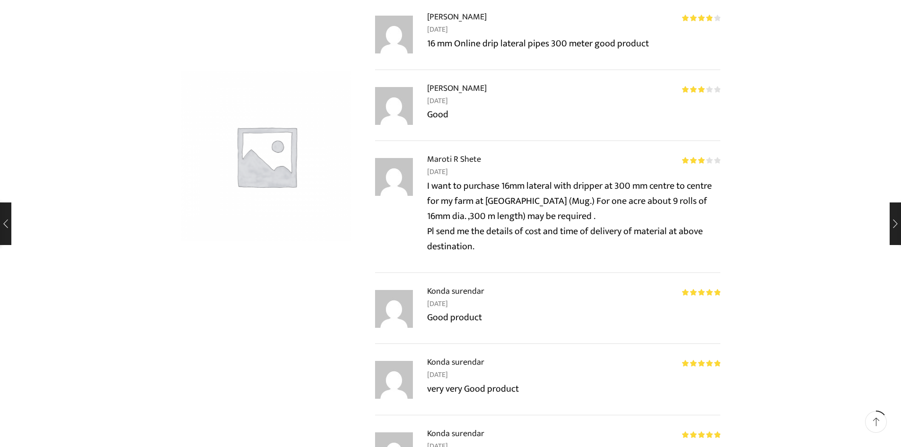
scroll to position [1136, 0]
